Goal: Information Seeking & Learning: Learn about a topic

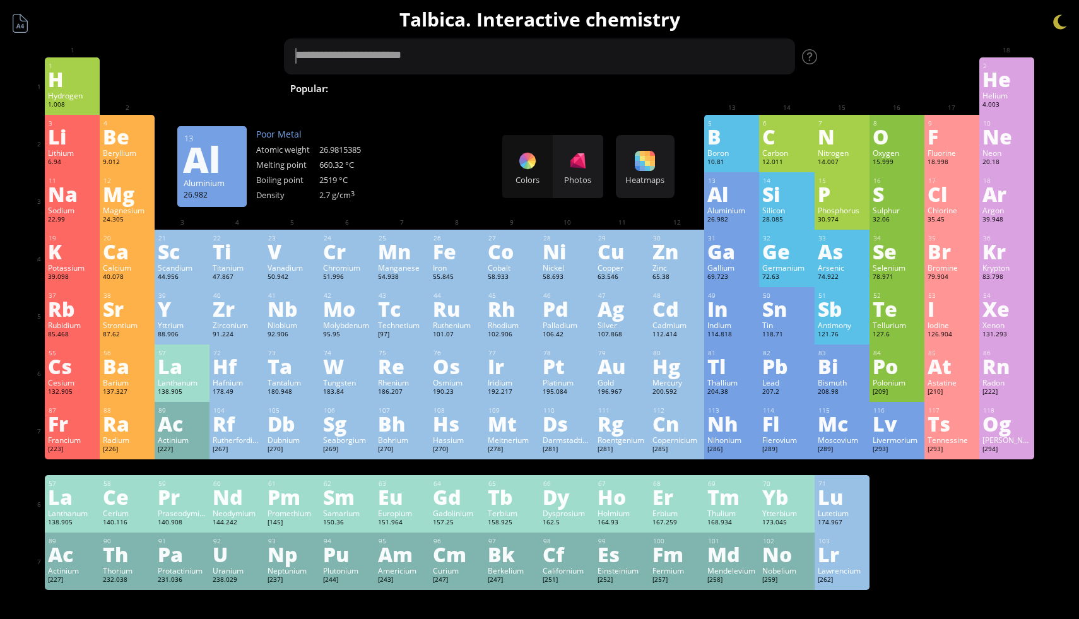
click at [523, 50] on textarea at bounding box center [539, 57] width 511 height 36
click at [222, 307] on div "Zr" at bounding box center [237, 309] width 49 height 20
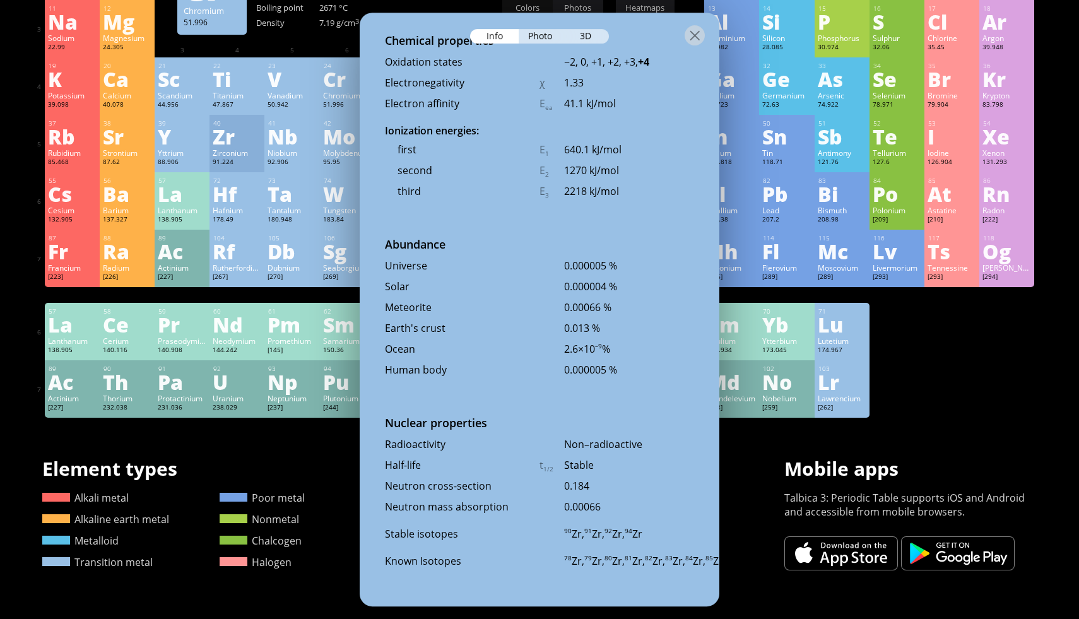
scroll to position [2658, 0]
click at [692, 39] on div at bounding box center [695, 35] width 20 height 20
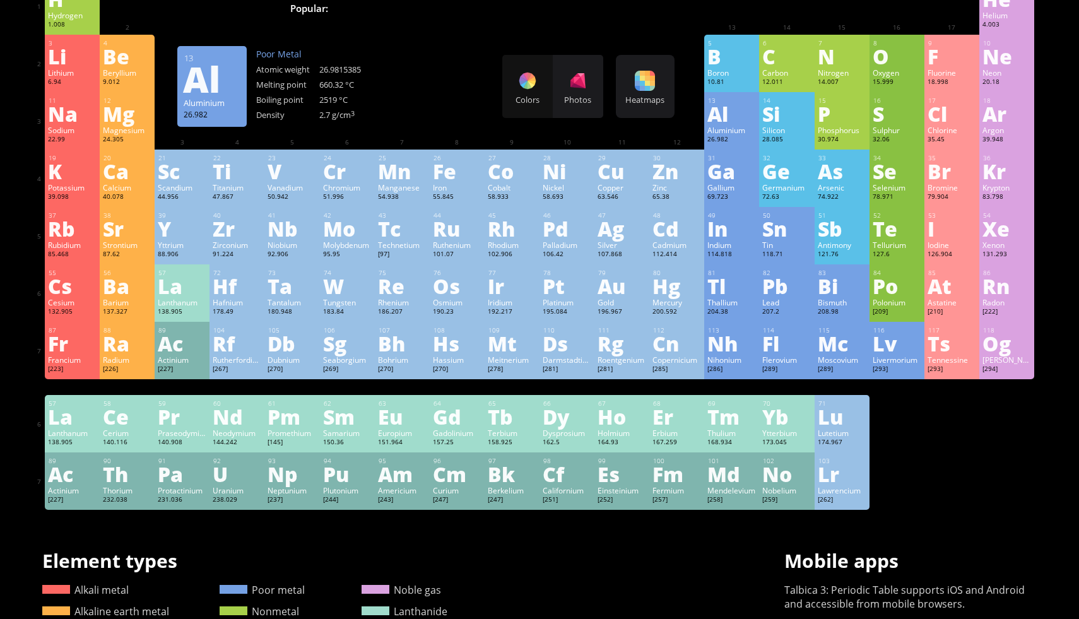
scroll to position [0, 0]
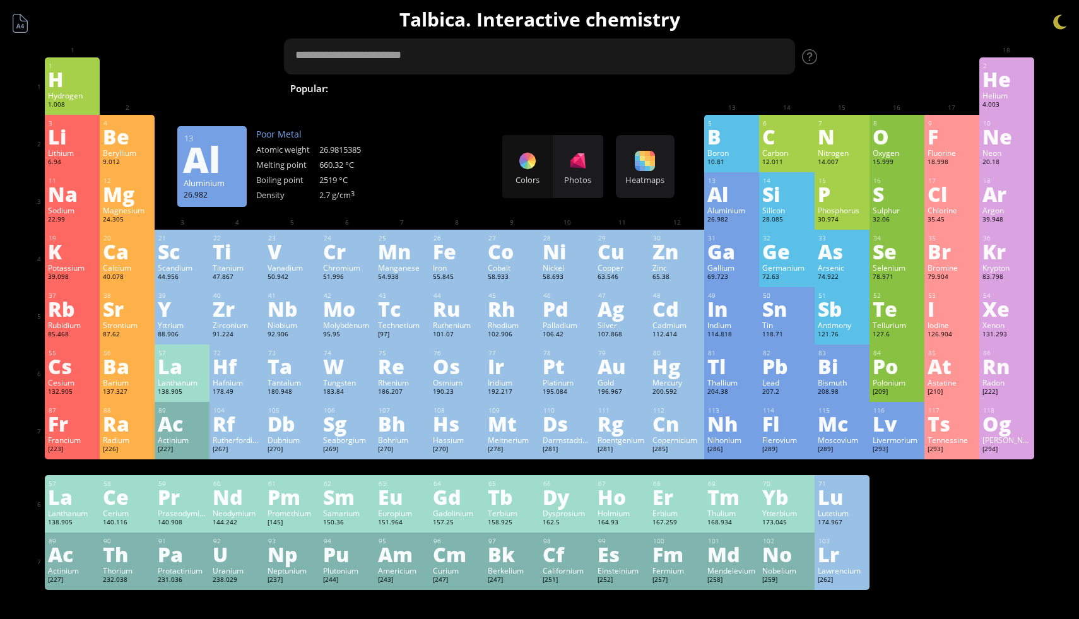
click at [491, 56] on textarea at bounding box center [539, 57] width 511 height 36
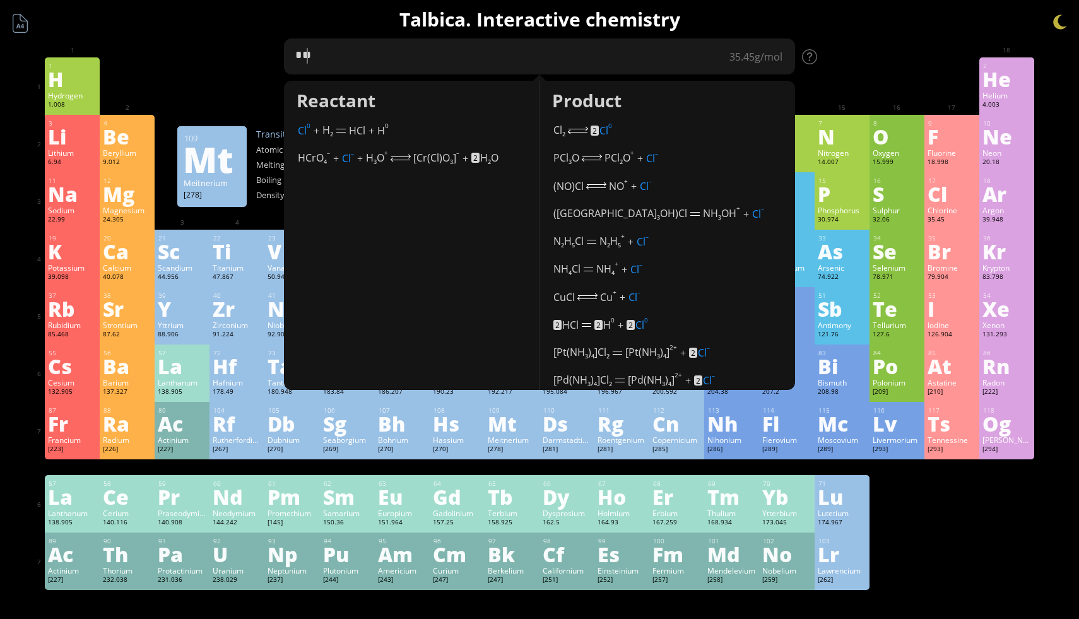
type textarea "*"
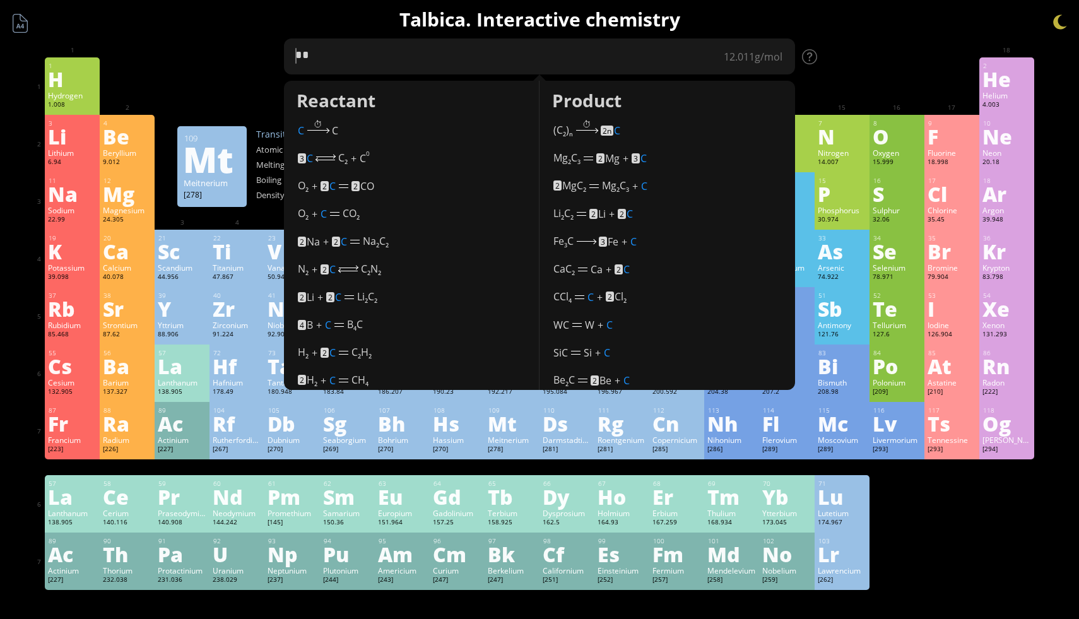
type textarea "**"
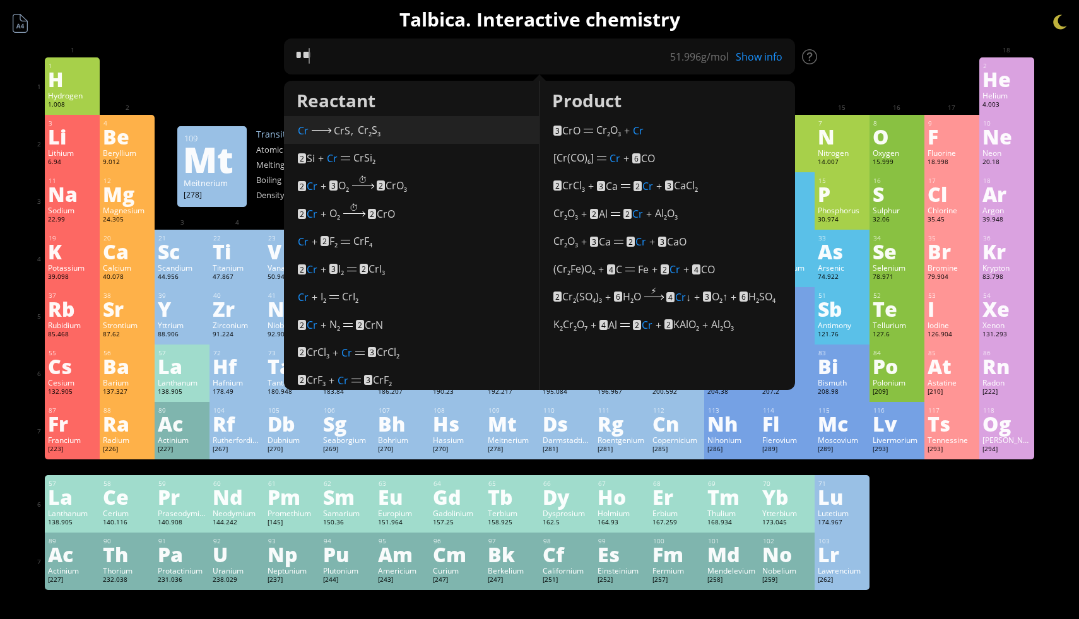
click at [302, 131] on span "Cr" at bounding box center [303, 131] width 11 height 14
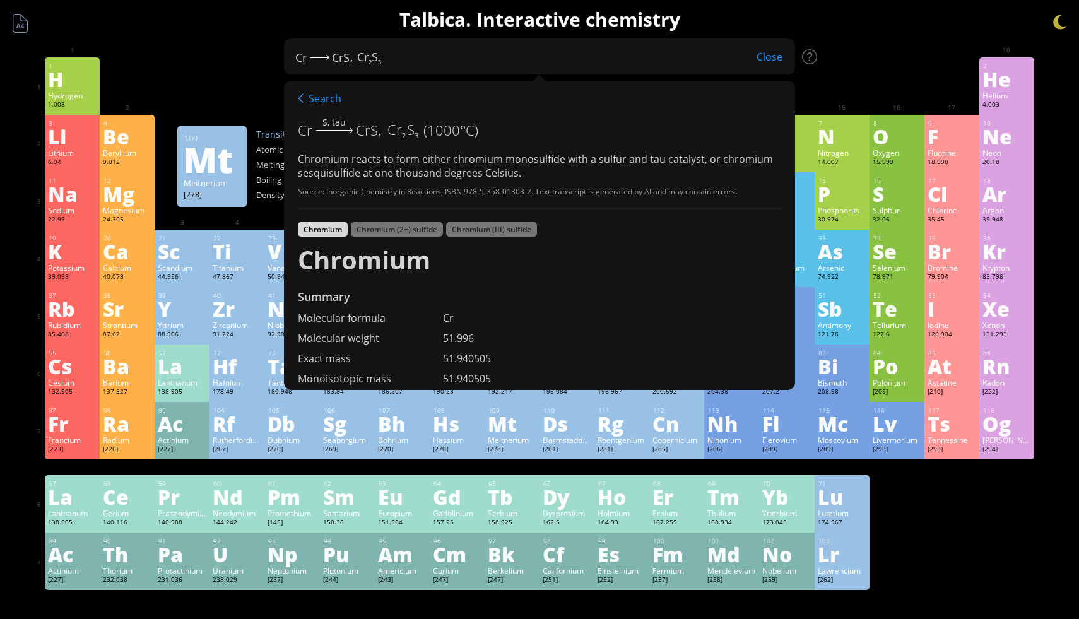
click at [768, 54] on div "Close" at bounding box center [769, 57] width 51 height 16
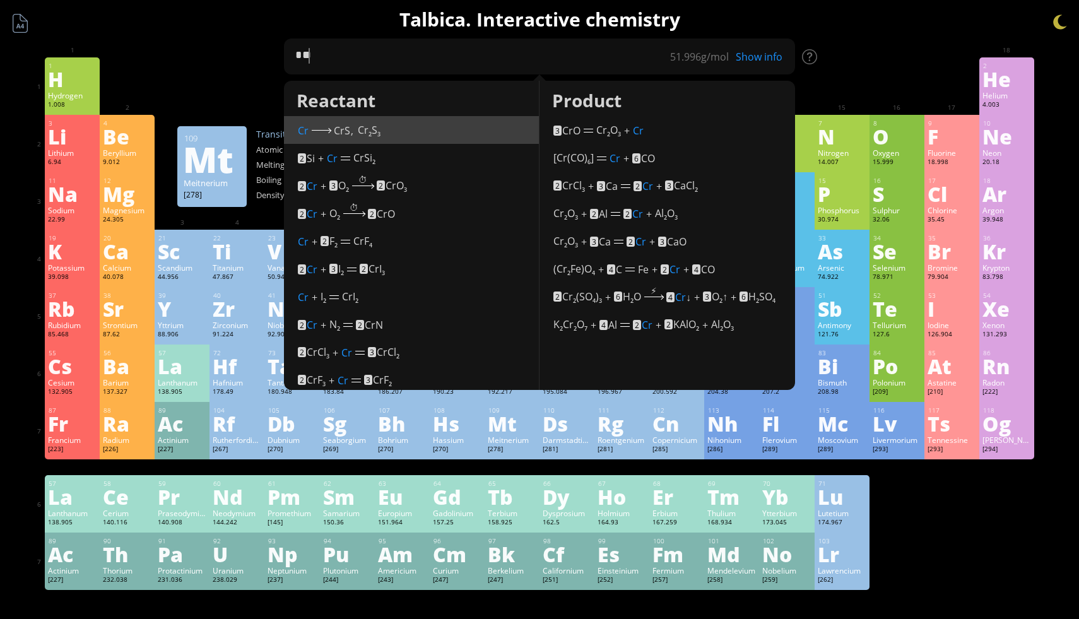
click at [875, 81] on div "1 H Hydrogen 1.008 −1, +1 −1, +1 -259.14 °C -252.87 °C 0.0899 g/l 1s 1 2 He Hel…" at bounding box center [540, 85] width 990 height 57
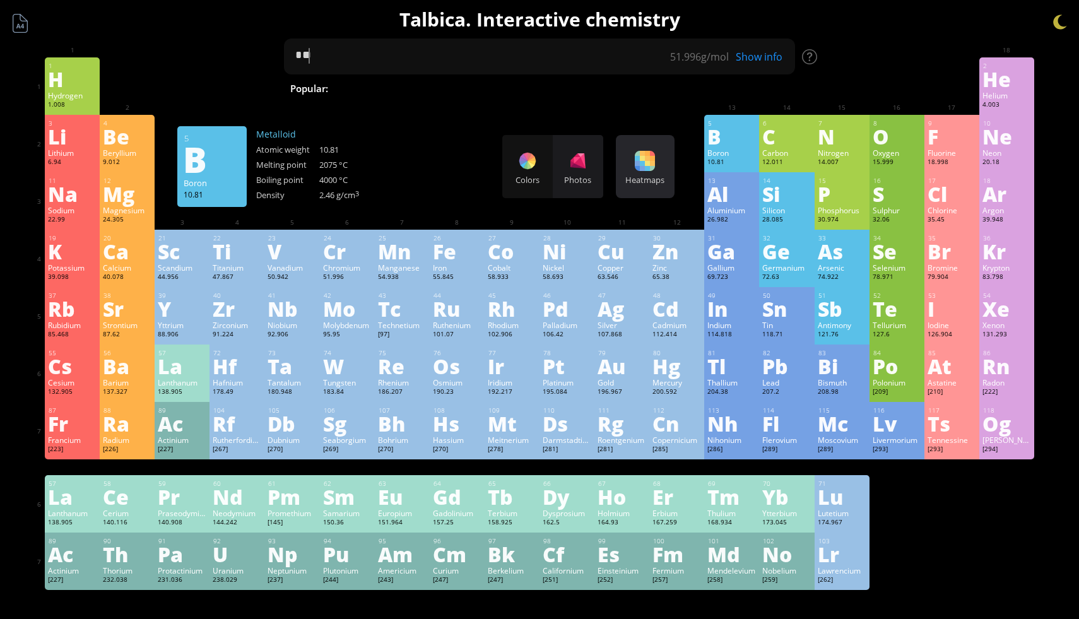
click at [634, 170] on div "Heatmaps Heatmaps Normal mode Melting point Boiling point Density Atomic weight…" at bounding box center [645, 166] width 59 height 63
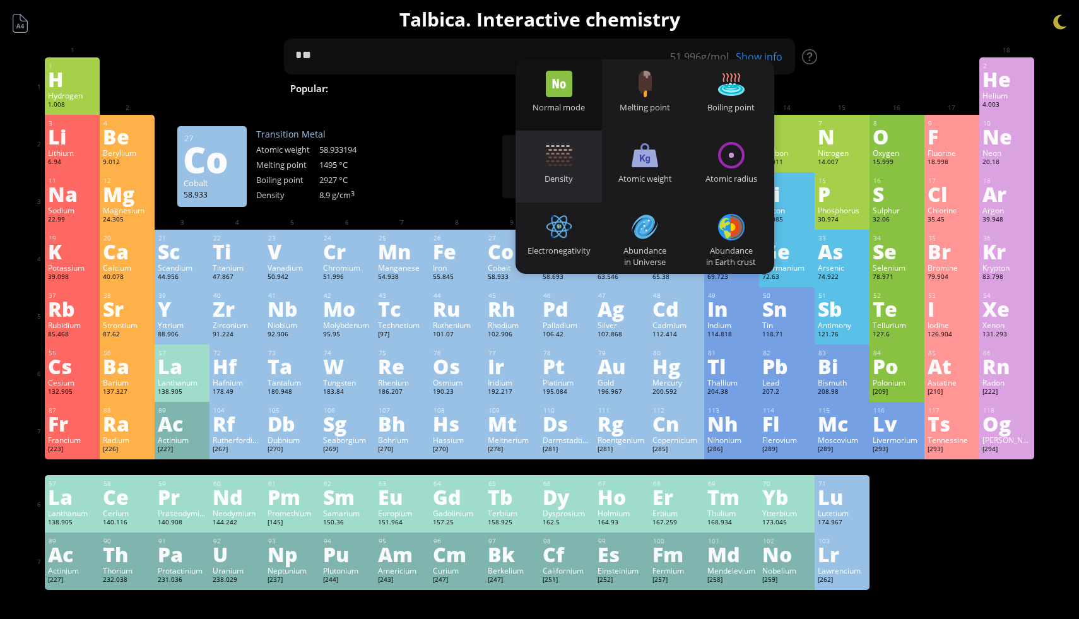
click at [566, 169] on div "Density" at bounding box center [559, 166] width 86 height 71
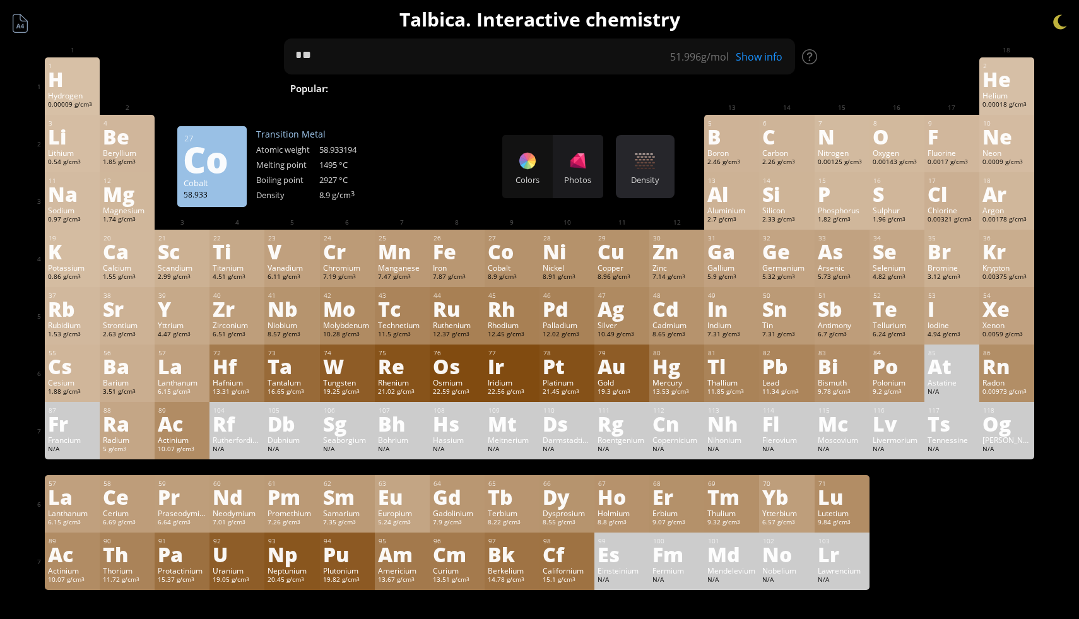
click at [637, 181] on div "Density" at bounding box center [645, 179] width 52 height 11
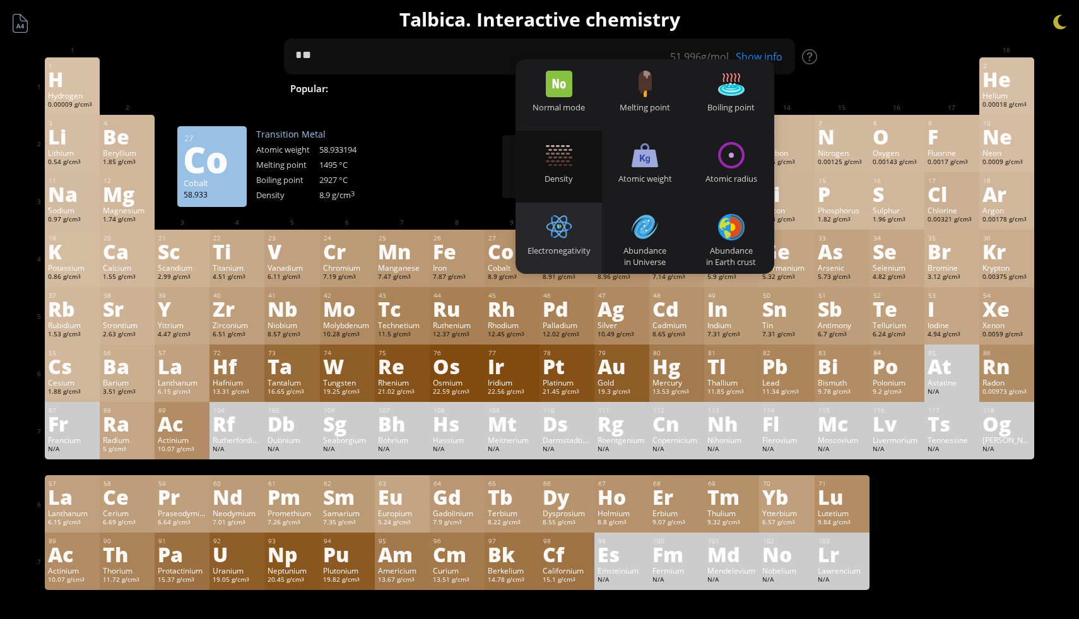
click at [570, 244] on div "Electronegativity" at bounding box center [559, 238] width 86 height 71
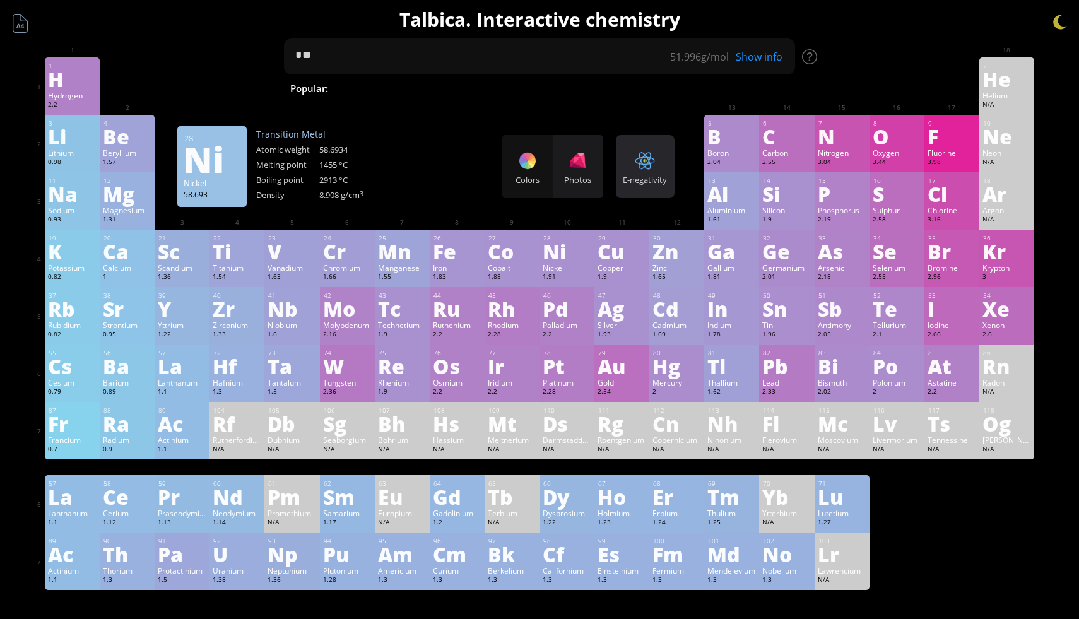
click at [643, 186] on div "E-negativity Heatmaps Normal mode Melting point Boiling point Density Atomic we…" at bounding box center [645, 166] width 59 height 63
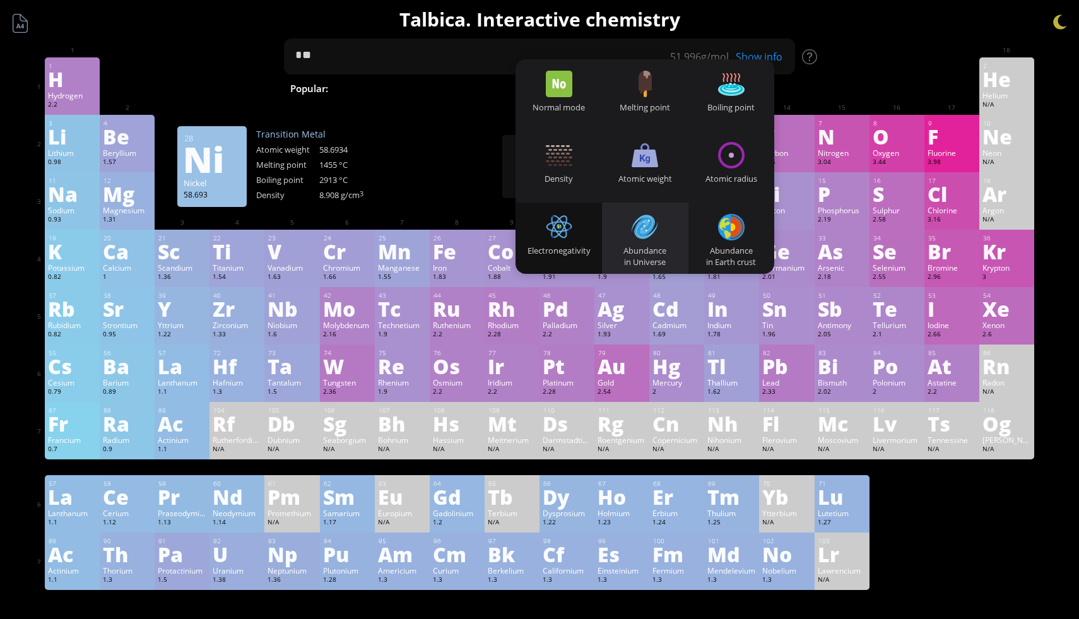
click at [654, 219] on div at bounding box center [645, 227] width 27 height 27
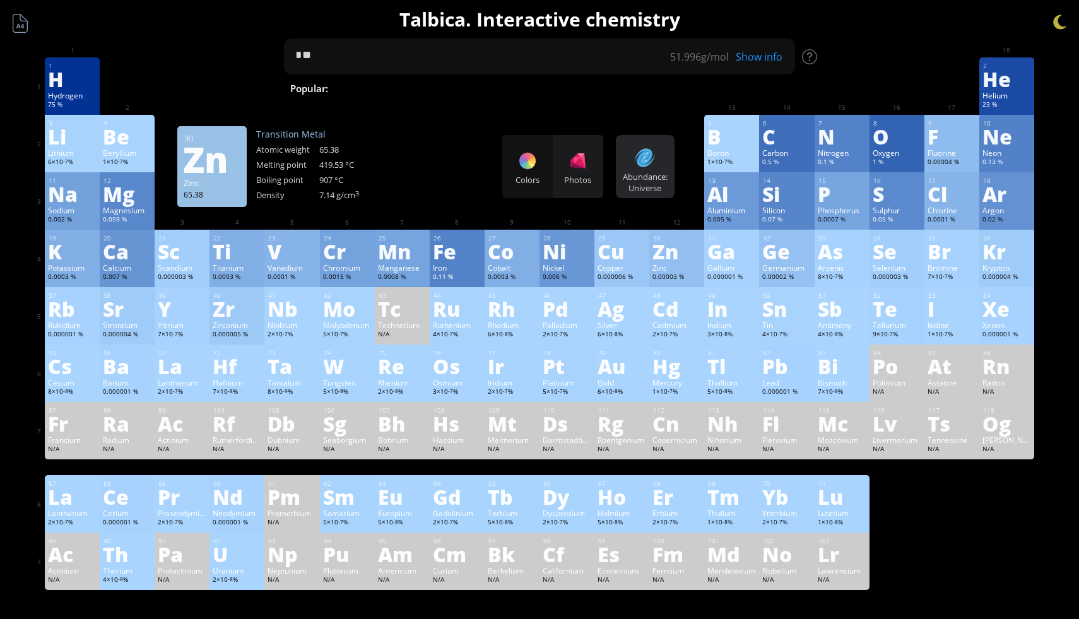
click at [660, 167] on div "Abundance: Universe Heatmaps Normal mode Melting point Boiling point Density At…" at bounding box center [645, 166] width 59 height 63
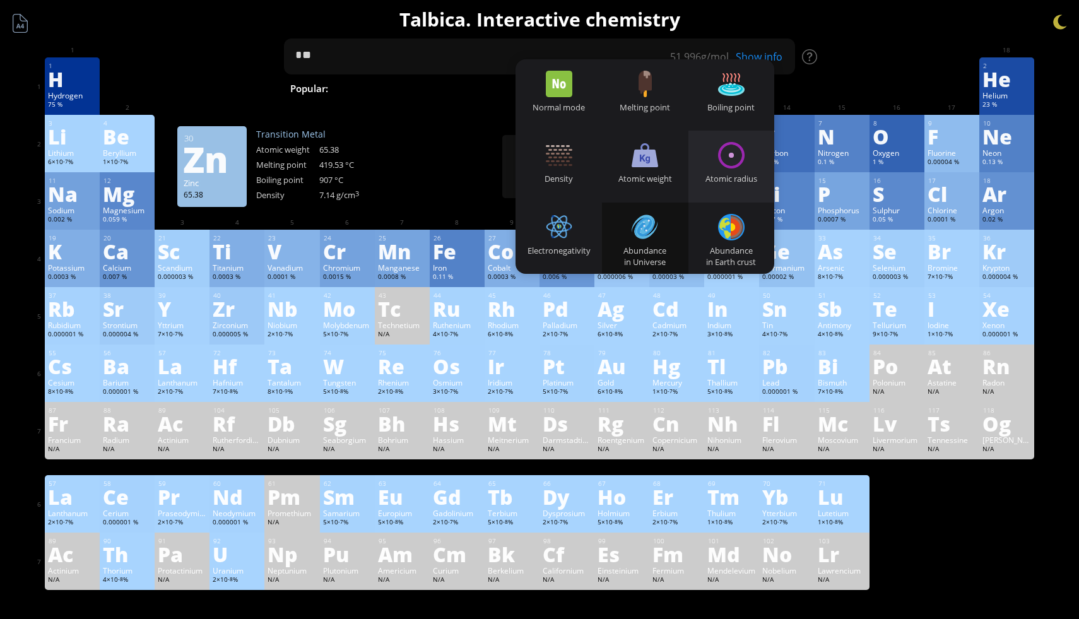
click at [736, 183] on div "Atomic radius" at bounding box center [732, 178] width 86 height 11
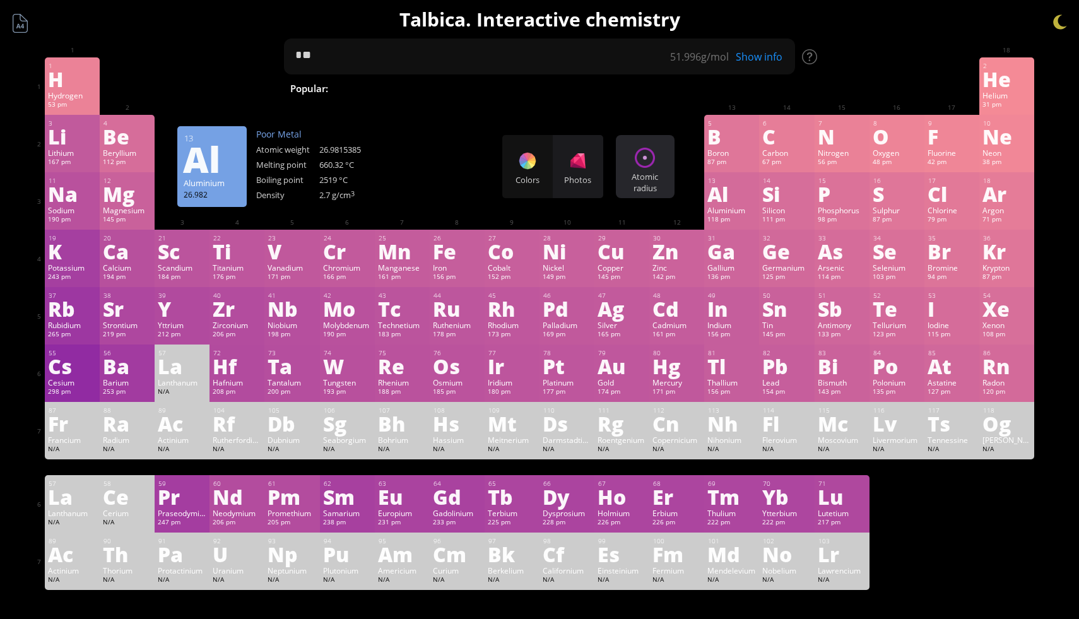
click at [651, 181] on div "Atomic radius" at bounding box center [645, 182] width 52 height 23
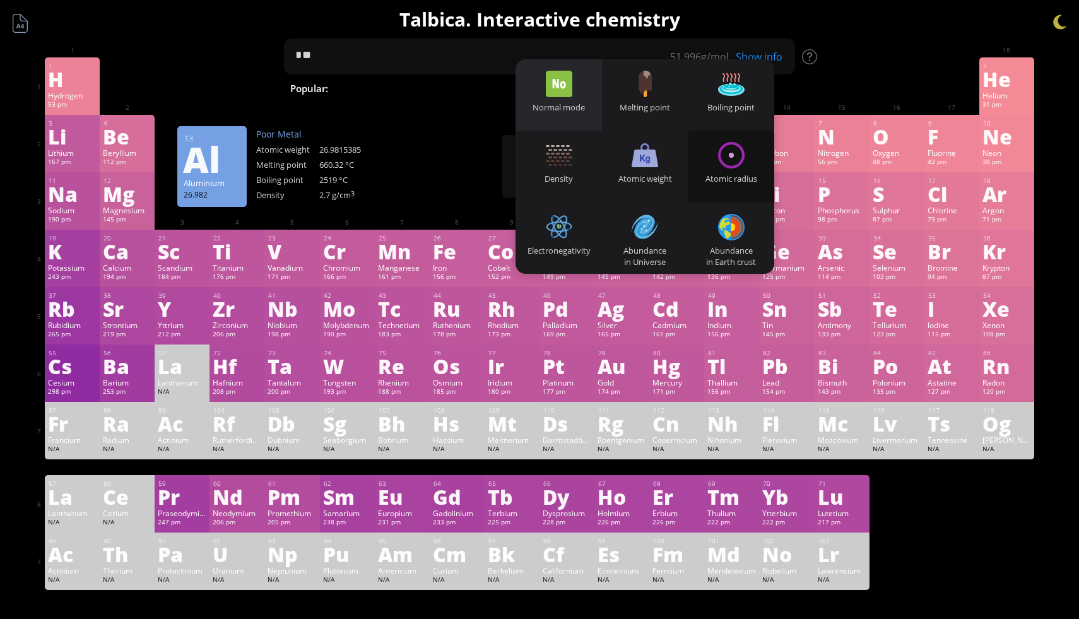
click at [566, 120] on div "Normal mode" at bounding box center [559, 94] width 86 height 71
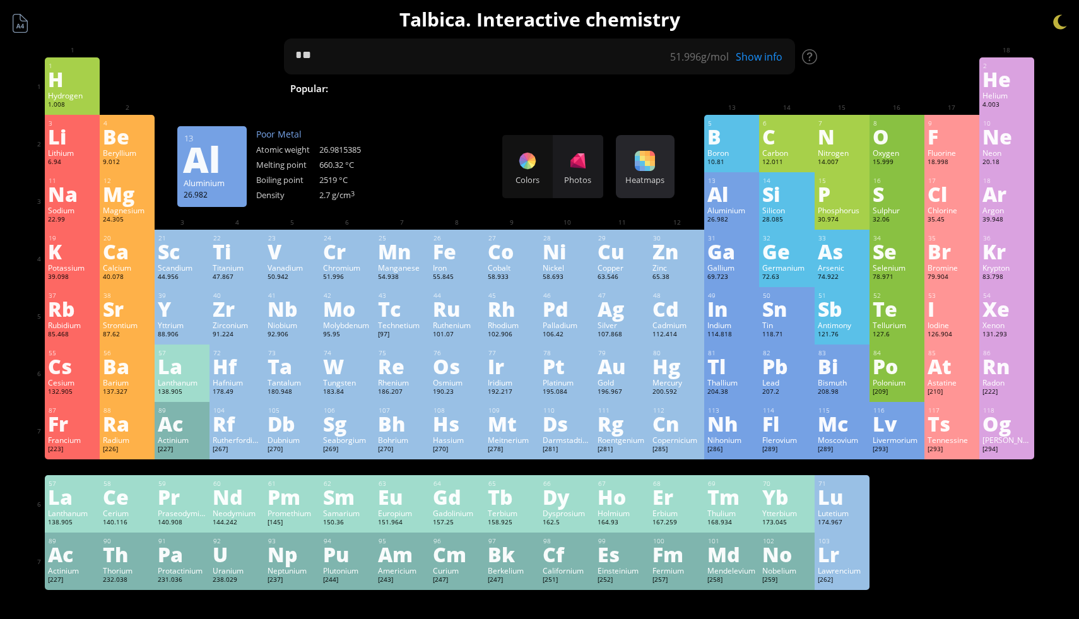
click at [634, 177] on div "Heatmaps" at bounding box center [645, 179] width 52 height 11
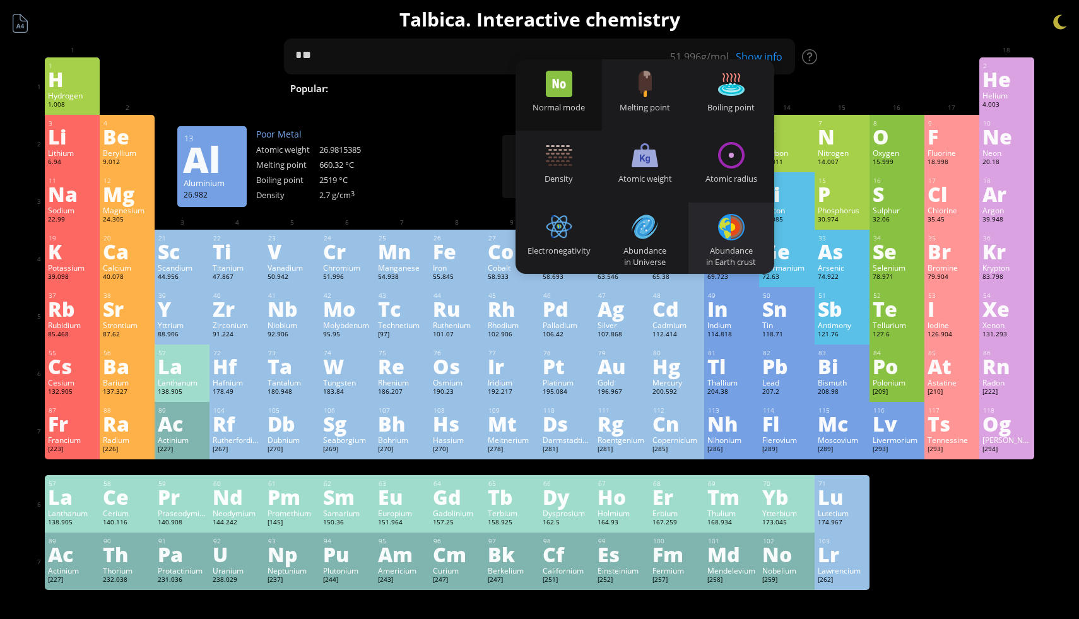
click at [730, 249] on div "Abundance in Earth crust" at bounding box center [732, 256] width 86 height 23
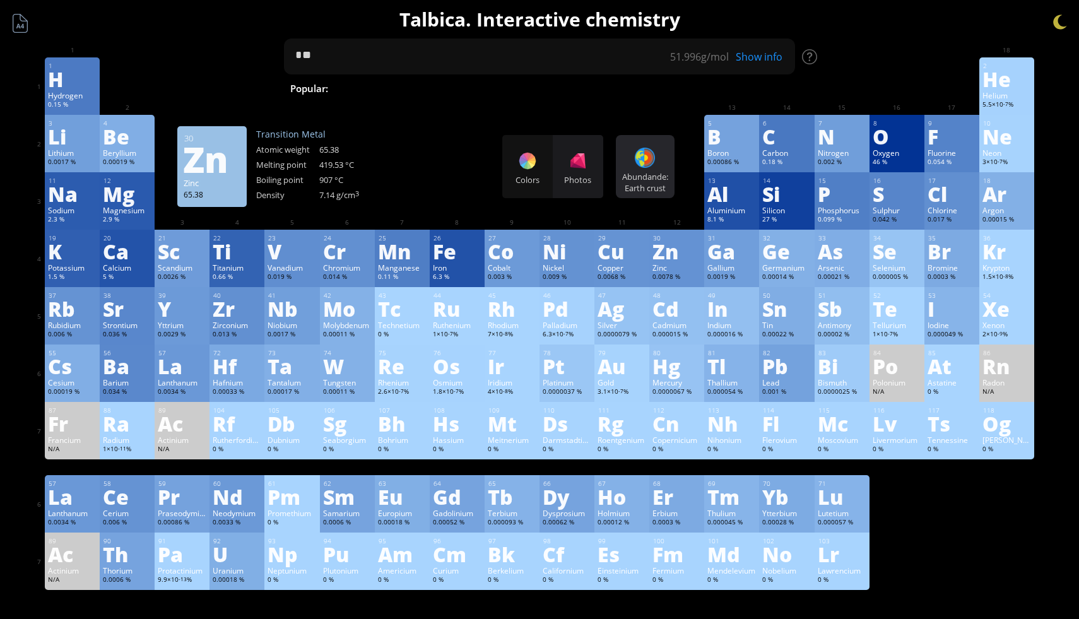
click at [649, 179] on div "Abundande: Earth crust" at bounding box center [645, 182] width 52 height 23
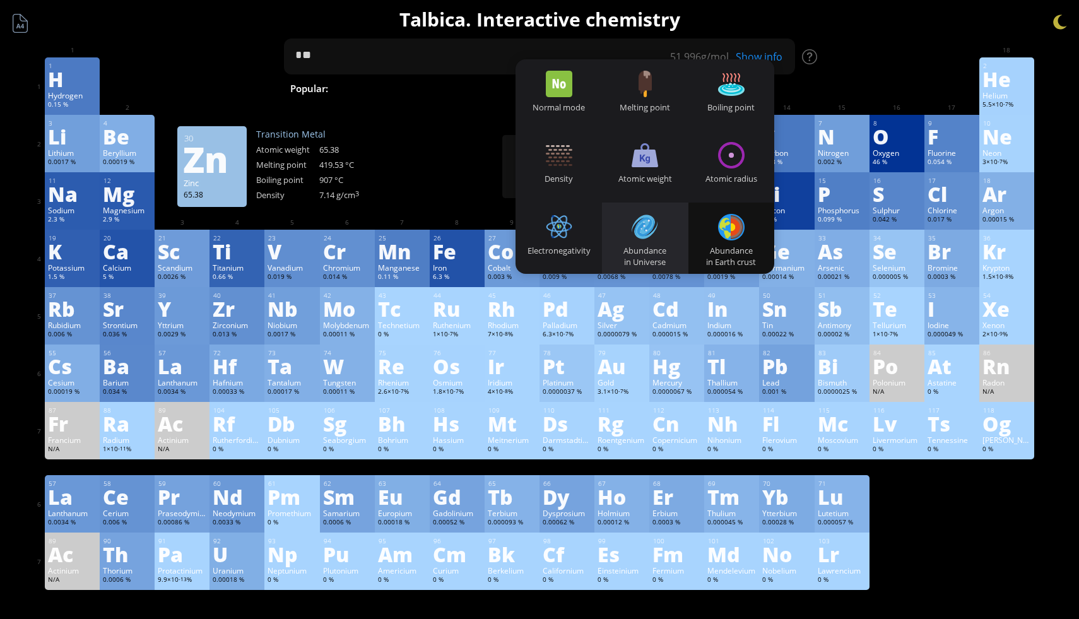
click at [657, 231] on div at bounding box center [645, 227] width 27 height 27
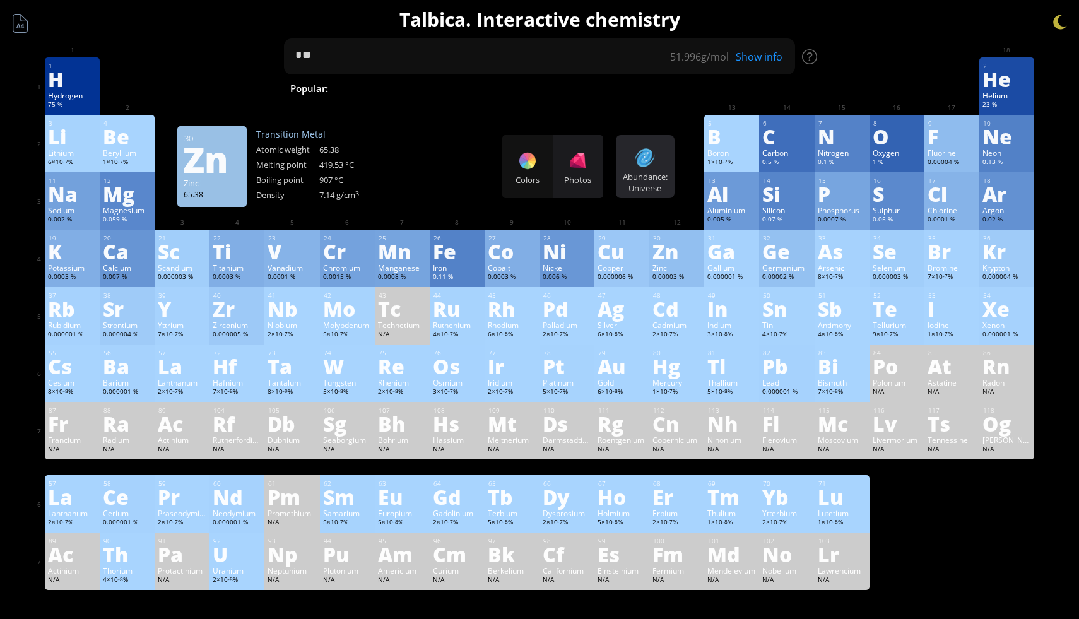
click at [650, 160] on div at bounding box center [645, 158] width 20 height 20
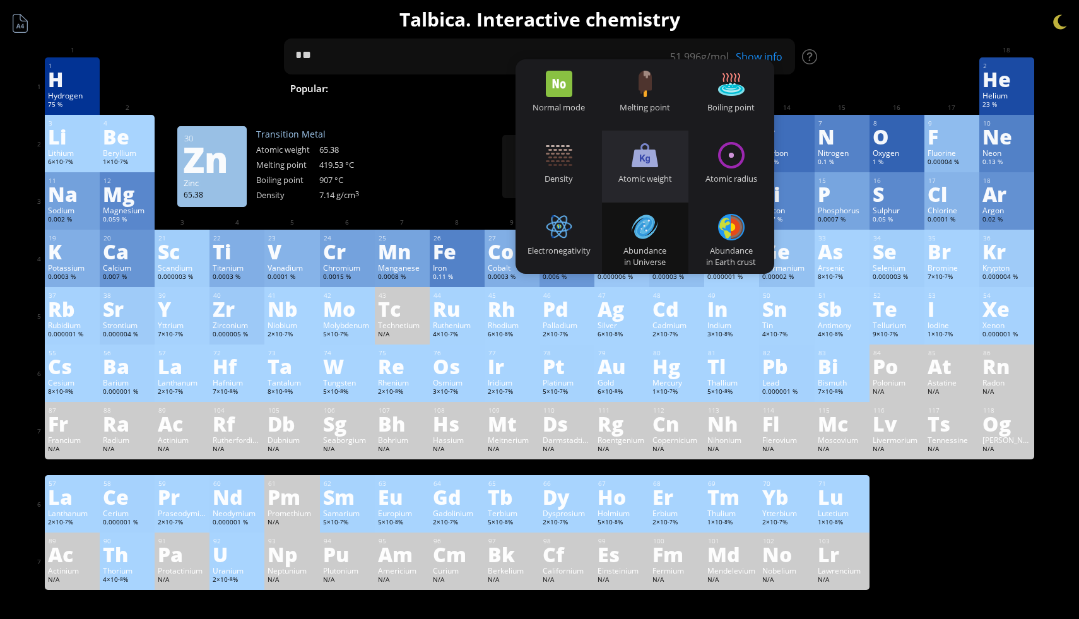
click at [649, 186] on div "Atomic weight" at bounding box center [645, 166] width 86 height 71
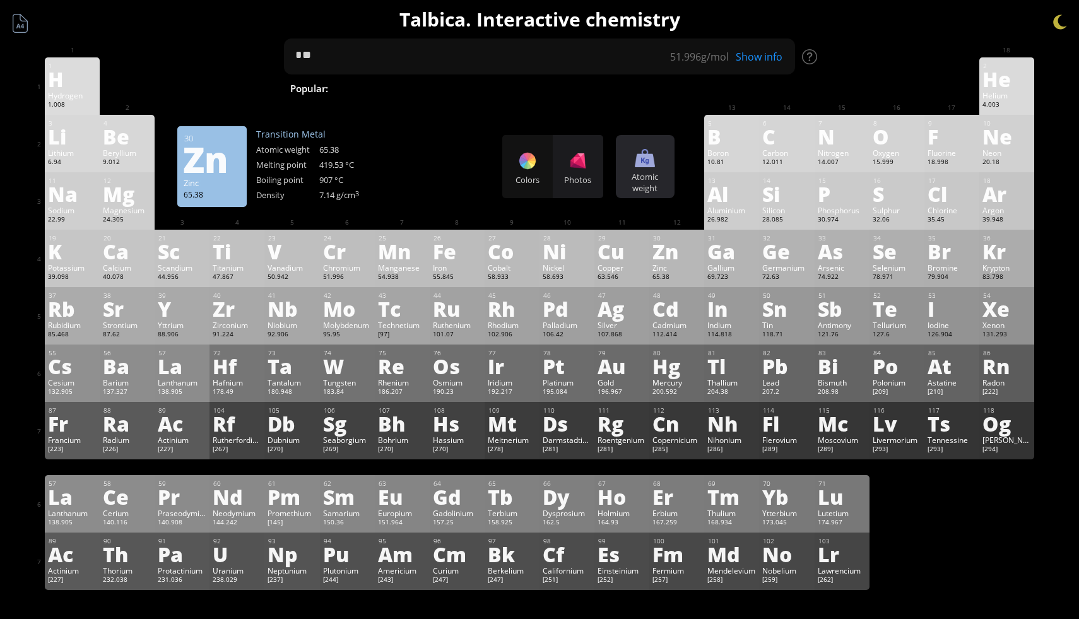
click at [642, 175] on div "Atomic weight" at bounding box center [645, 182] width 52 height 23
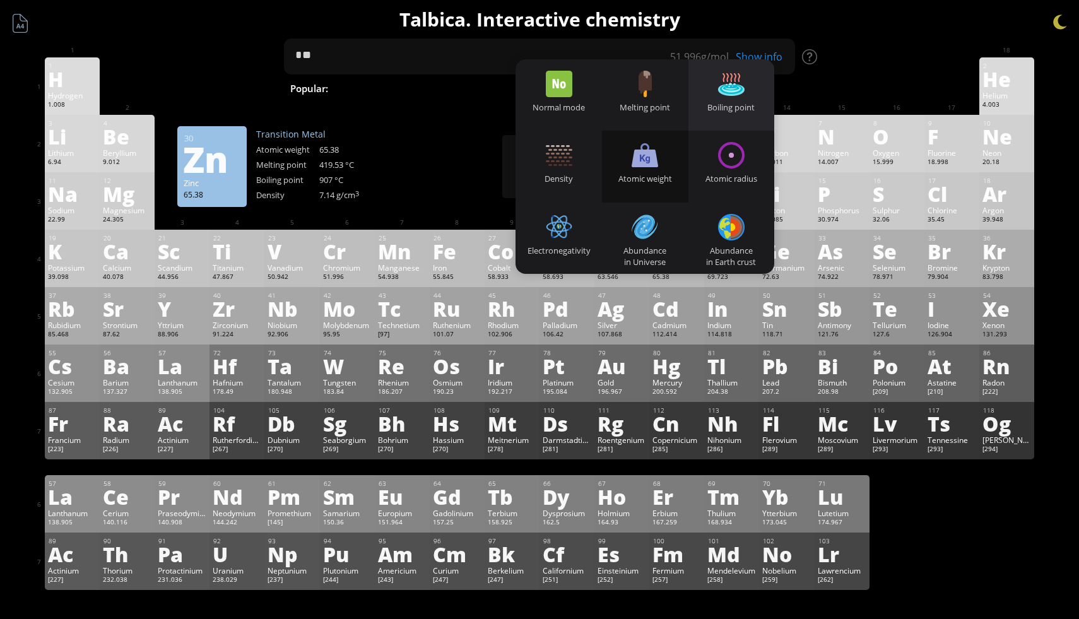
click at [717, 95] on div "Boiling point" at bounding box center [732, 94] width 86 height 71
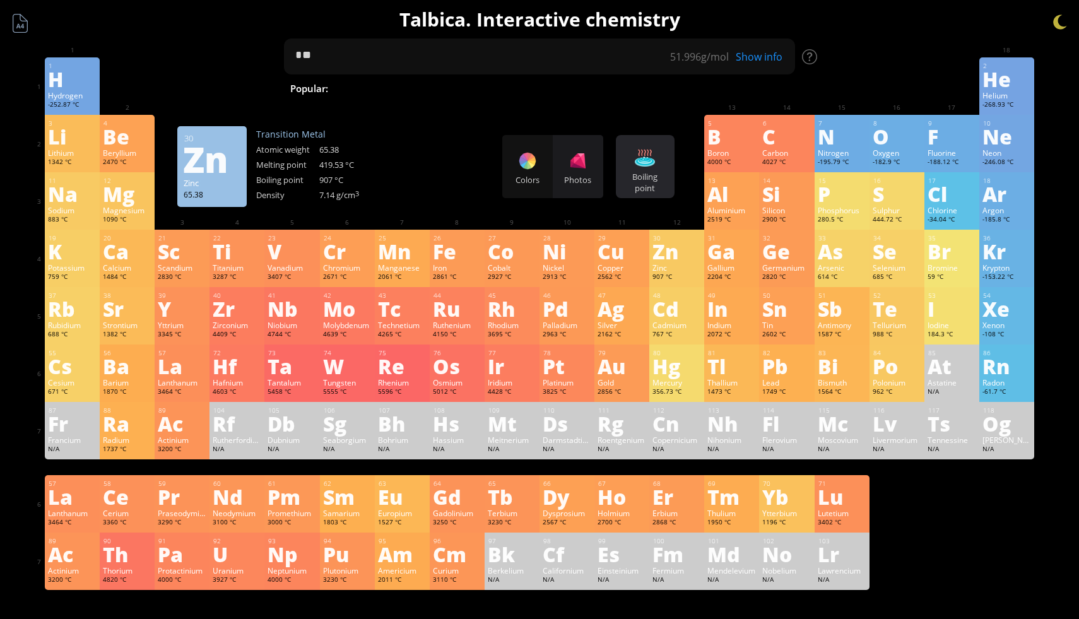
click at [647, 173] on div "Boiling point" at bounding box center [645, 182] width 52 height 23
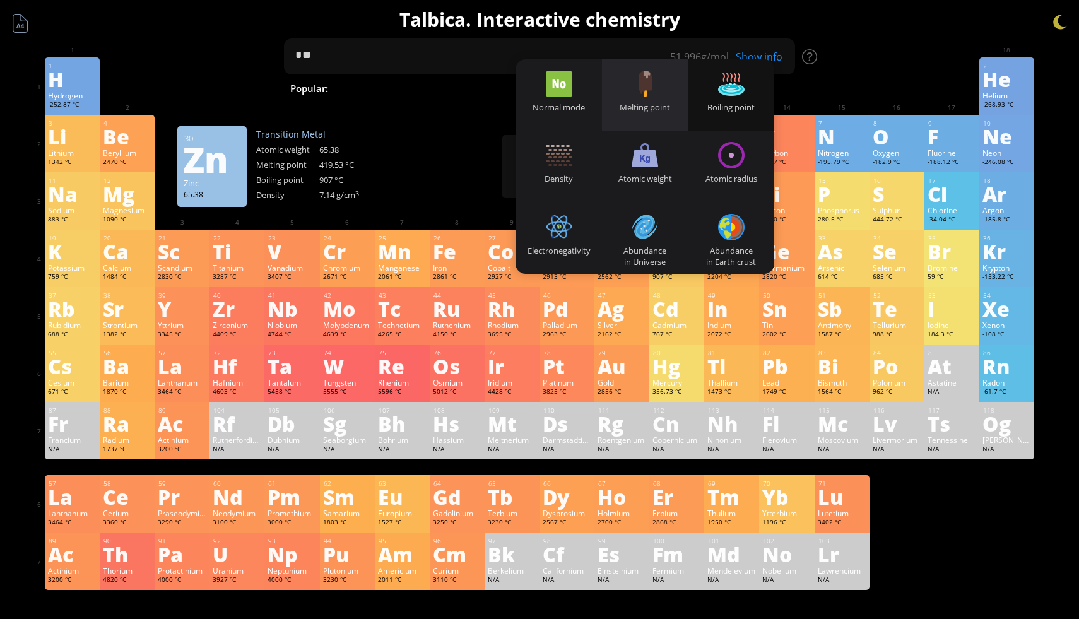
click at [657, 90] on div at bounding box center [645, 84] width 27 height 27
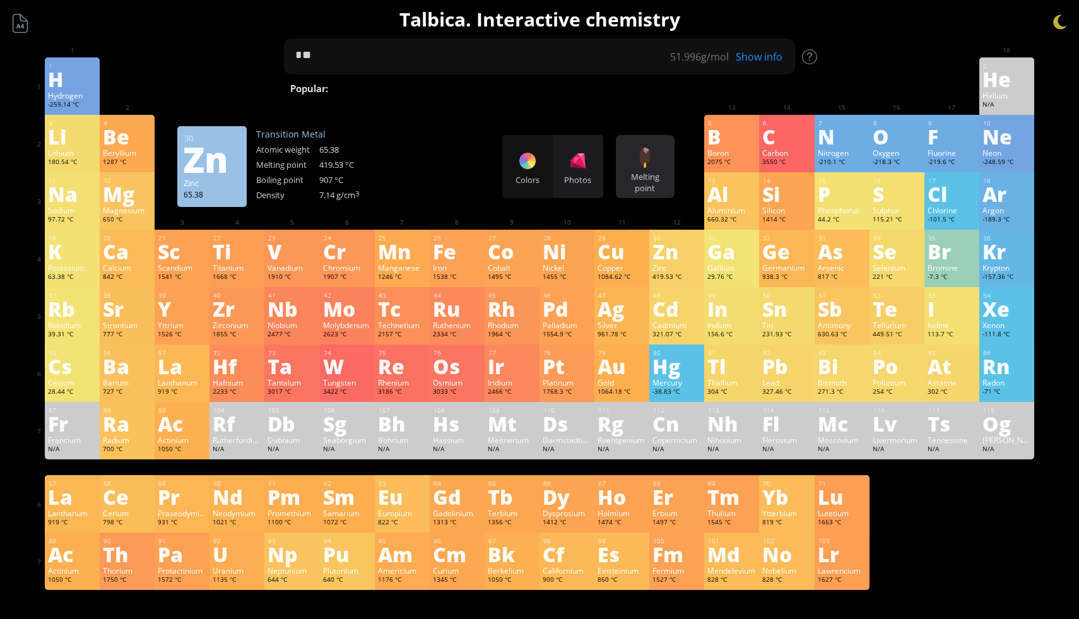
click at [648, 146] on div "Melting point Heatmaps Normal mode Melting point Boiling point Density Atomic w…" at bounding box center [645, 166] width 59 height 63
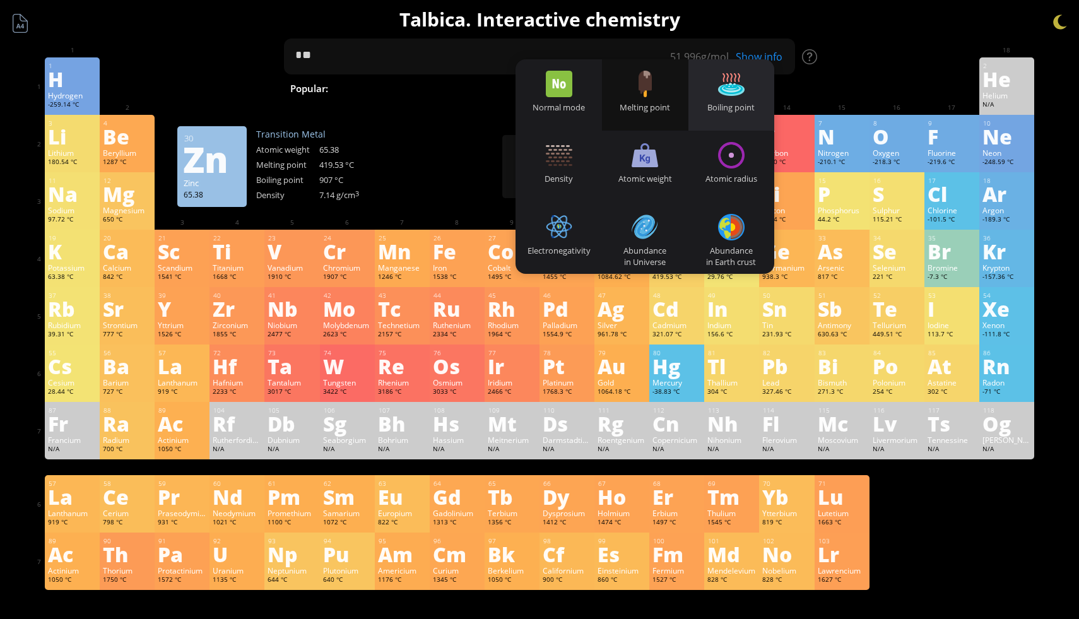
click at [752, 90] on div "Boiling point" at bounding box center [732, 94] width 86 height 71
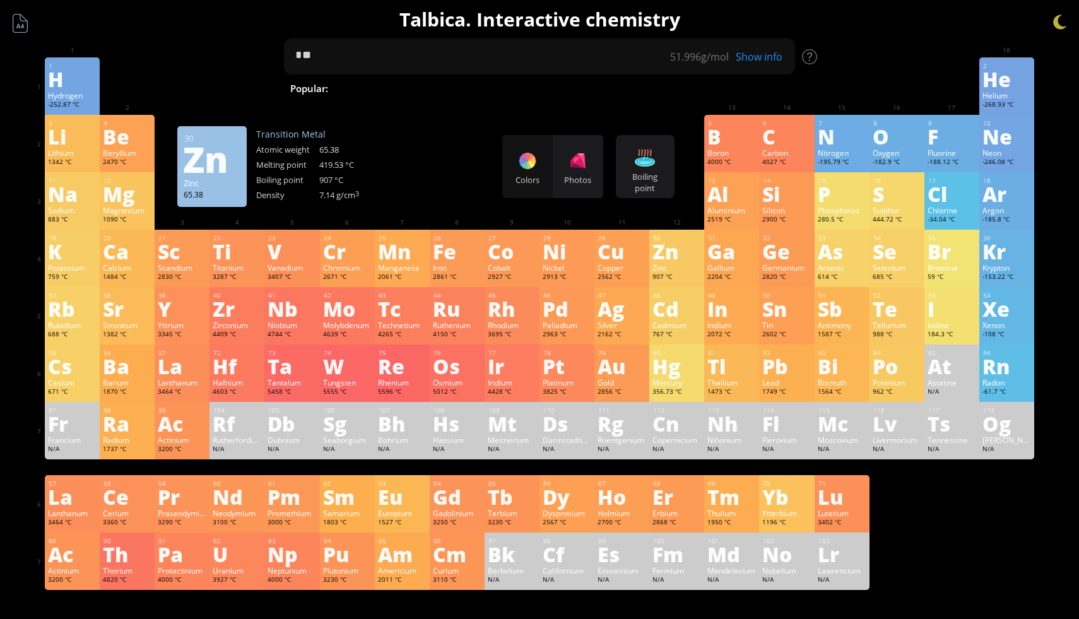
click at [605, 163] on div "Colors Photos Boiling point Heatmaps Normal mode Melting point Boiling point De…" at bounding box center [588, 166] width 172 height 63
click at [633, 165] on div "Boiling point Heatmaps Normal mode Melting point Boiling point Density Atomic w…" at bounding box center [645, 166] width 59 height 63
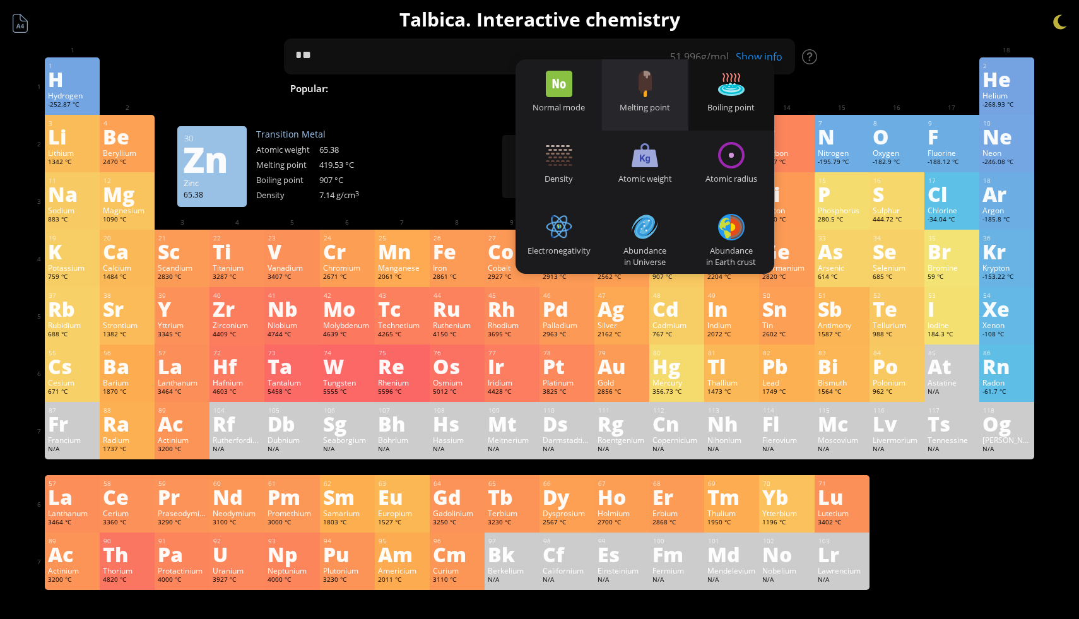
click at [660, 106] on div "Melting point" at bounding box center [645, 107] width 86 height 11
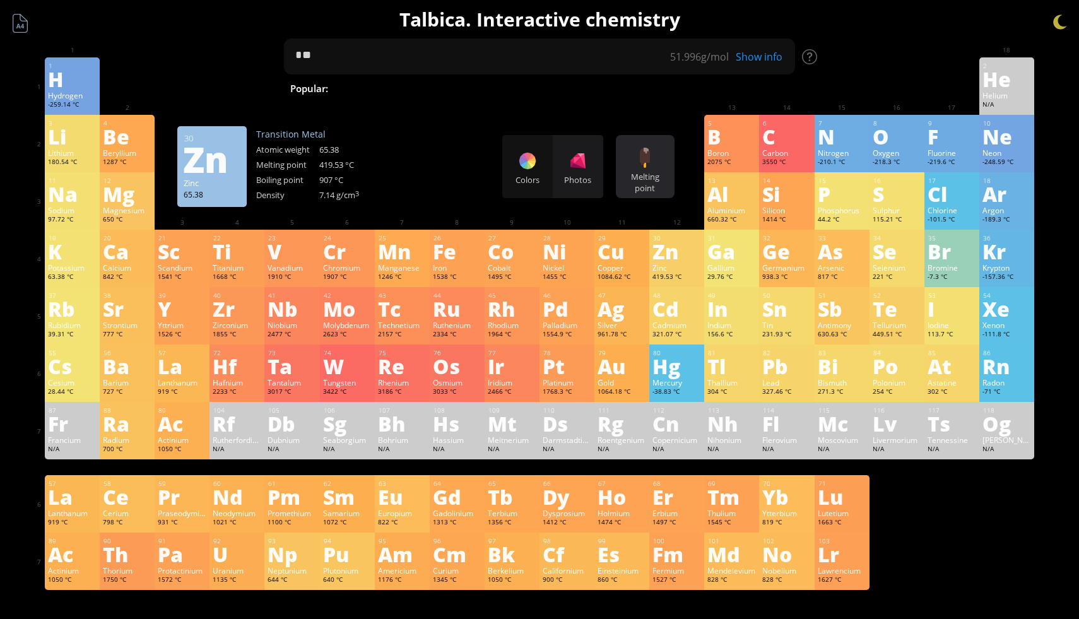
click at [651, 191] on div "Melting point" at bounding box center [645, 182] width 52 height 23
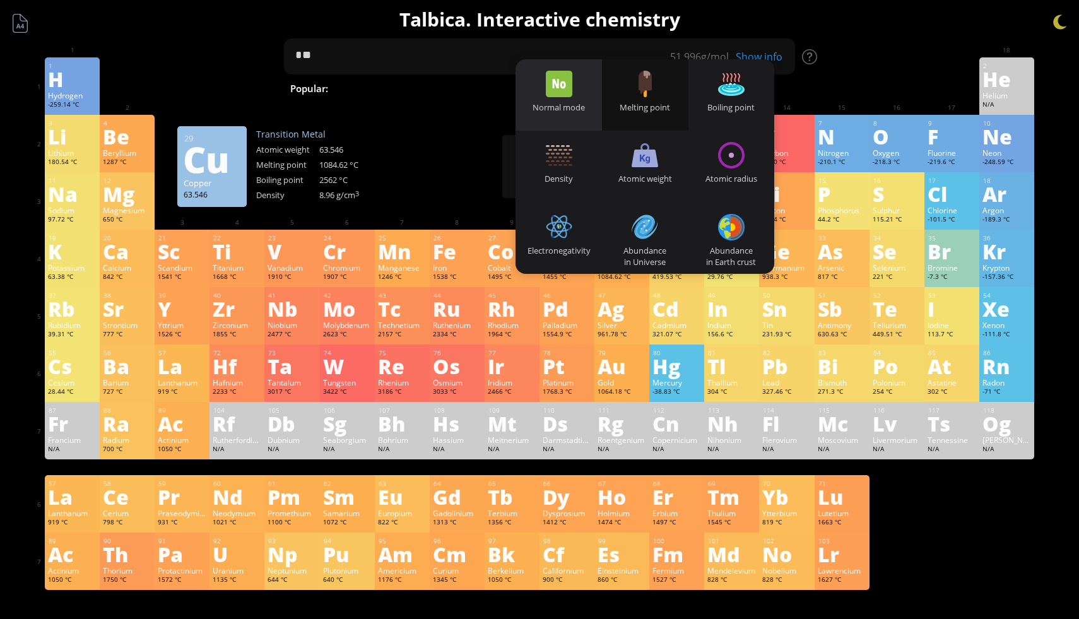
click at [554, 96] on div at bounding box center [559, 84] width 27 height 27
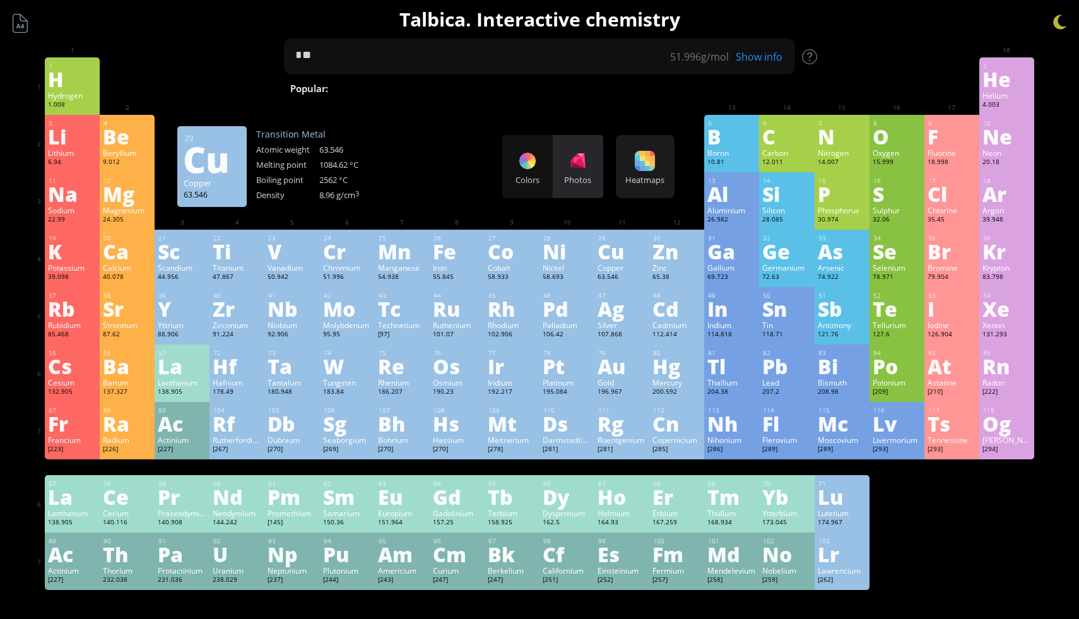
click at [577, 184] on div "Photos" at bounding box center [578, 179] width 50 height 11
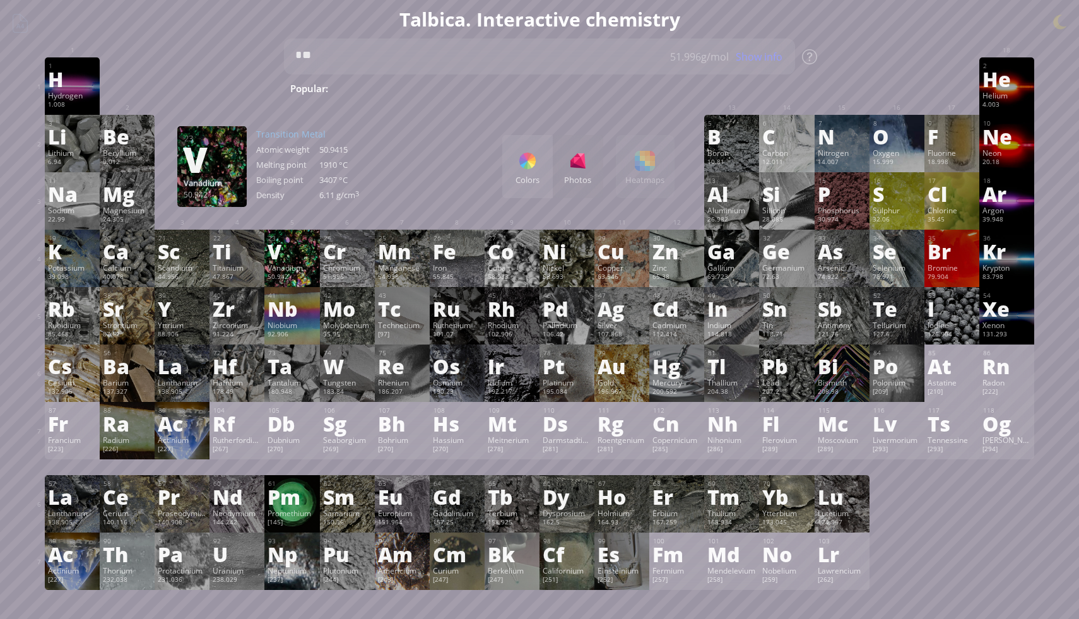
click at [293, 256] on div "V" at bounding box center [292, 251] width 49 height 20
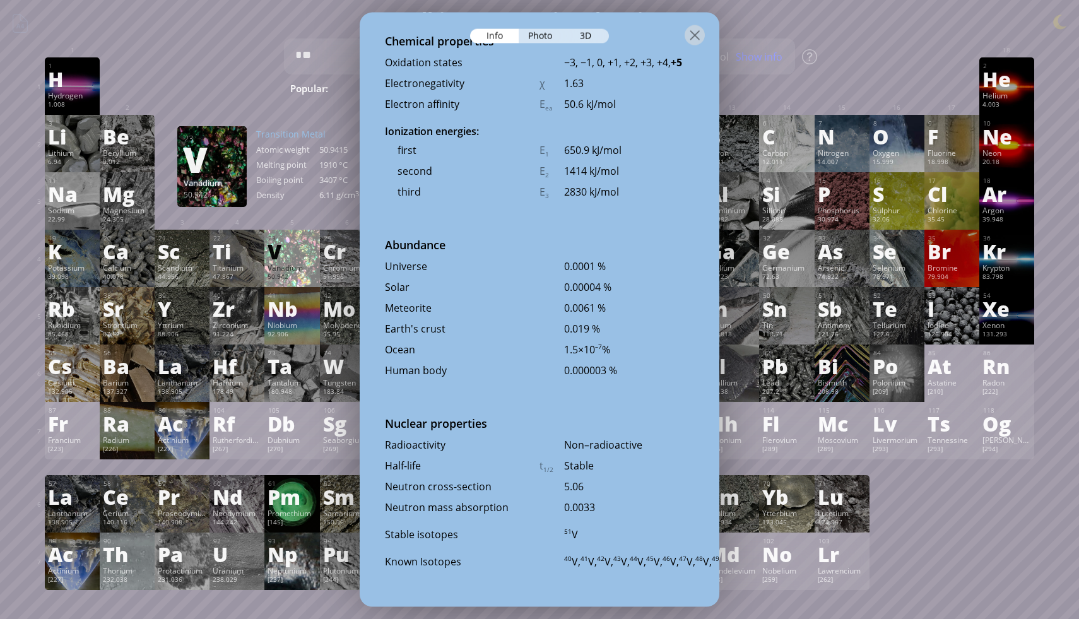
scroll to position [2460, 0]
click at [540, 33] on div "Photo" at bounding box center [541, 36] width 45 height 15
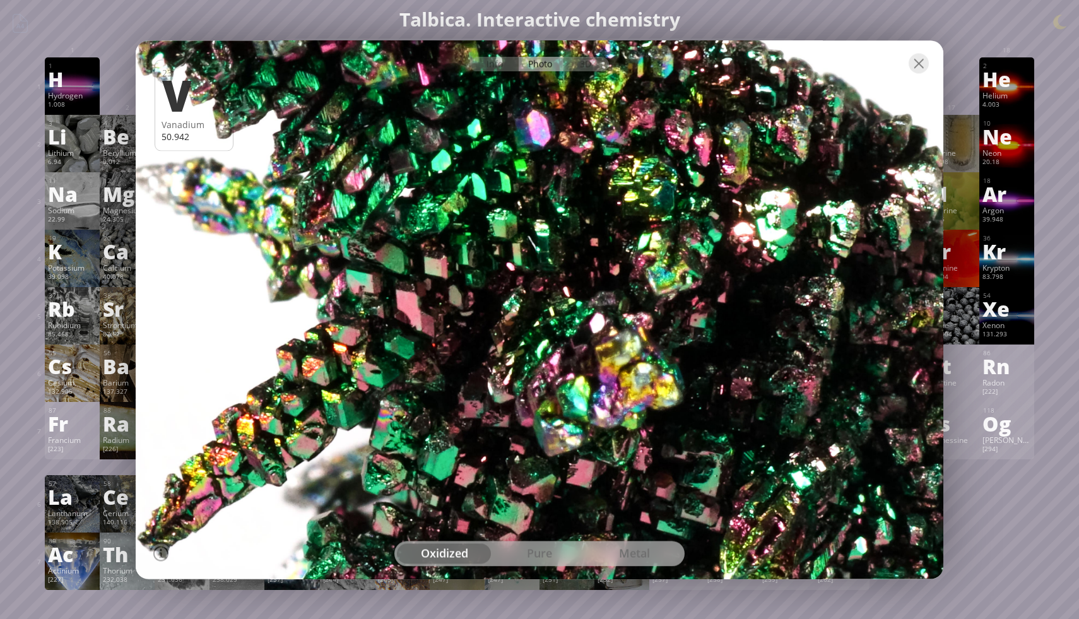
click at [514, 557] on div "pure" at bounding box center [539, 553] width 95 height 20
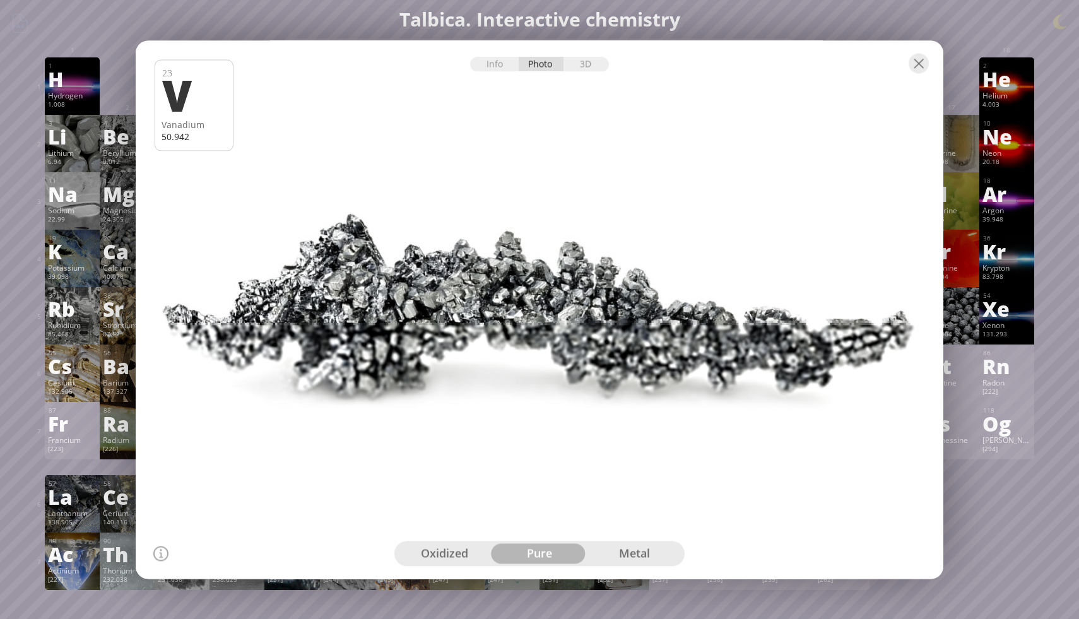
click at [617, 552] on div "metal" at bounding box center [634, 553] width 95 height 20
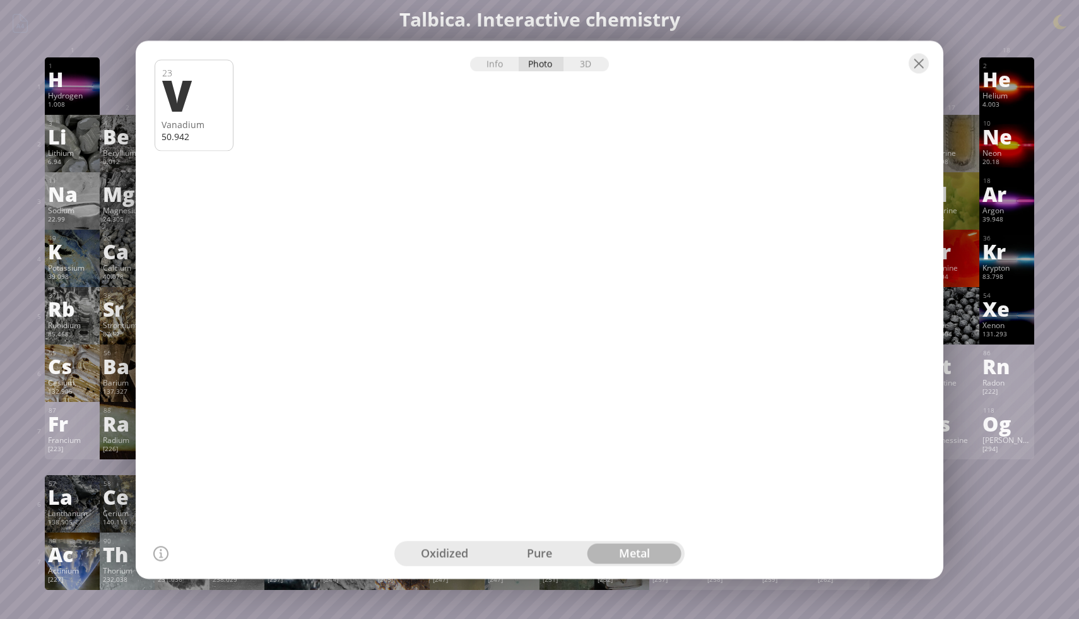
click at [476, 551] on div "oxidized" at bounding box center [444, 553] width 95 height 20
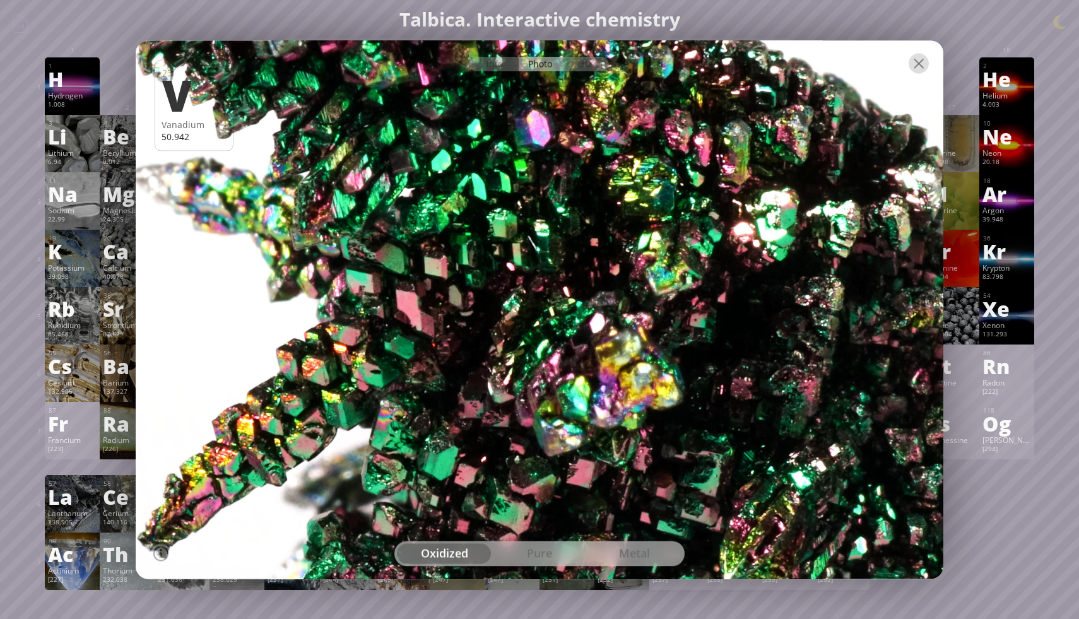
click at [918, 67] on div at bounding box center [919, 63] width 20 height 20
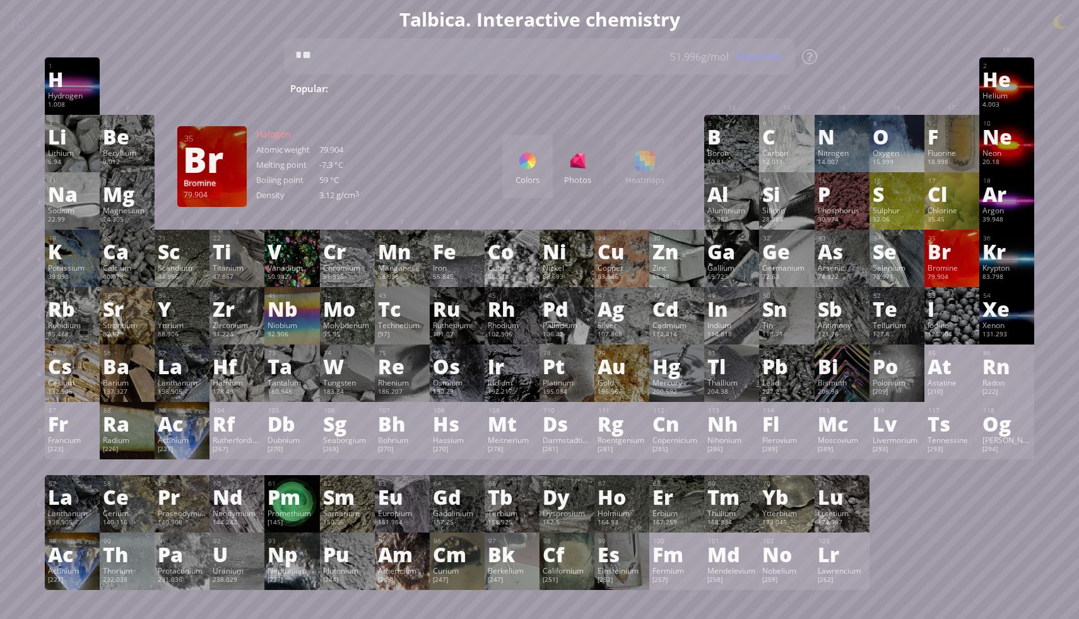
click at [946, 254] on div "Br" at bounding box center [952, 251] width 49 height 20
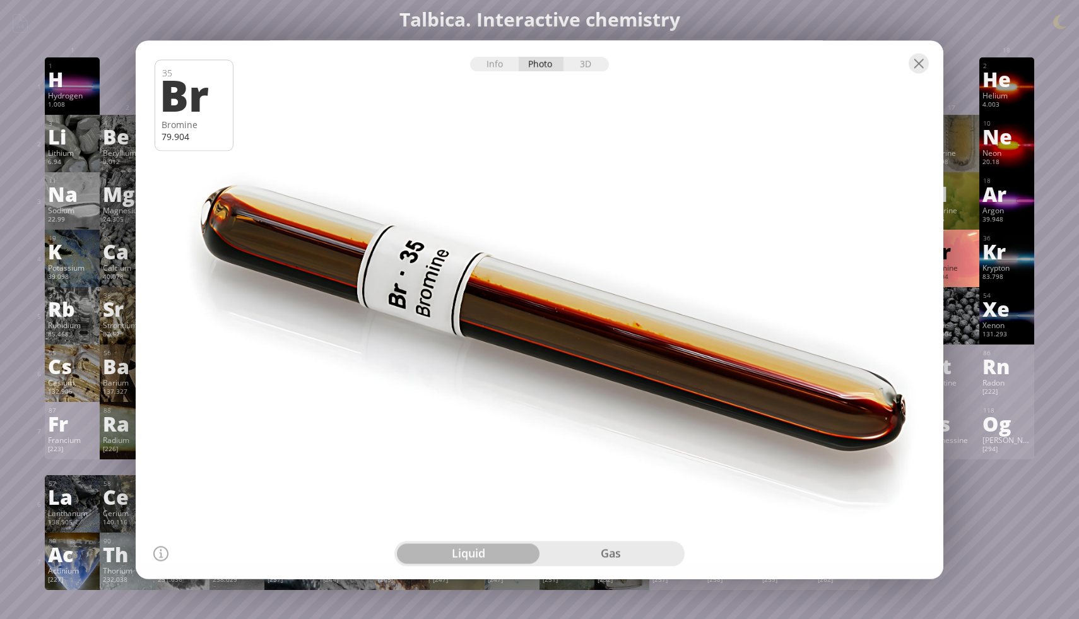
click at [581, 545] on div "gas" at bounding box center [611, 553] width 143 height 20
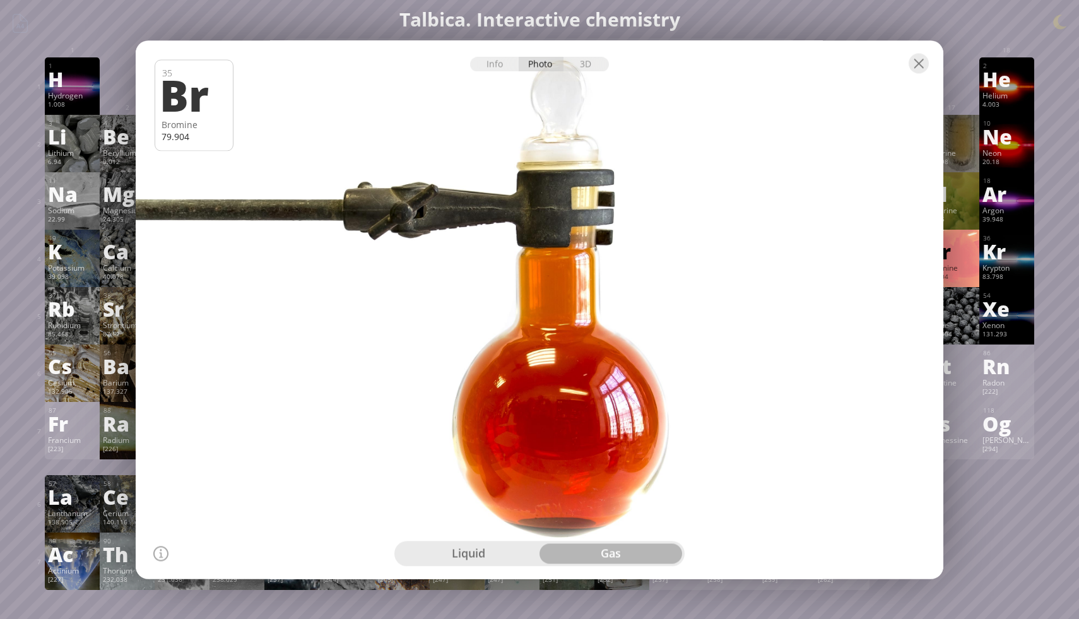
click at [479, 561] on div "liquid" at bounding box center [468, 553] width 143 height 20
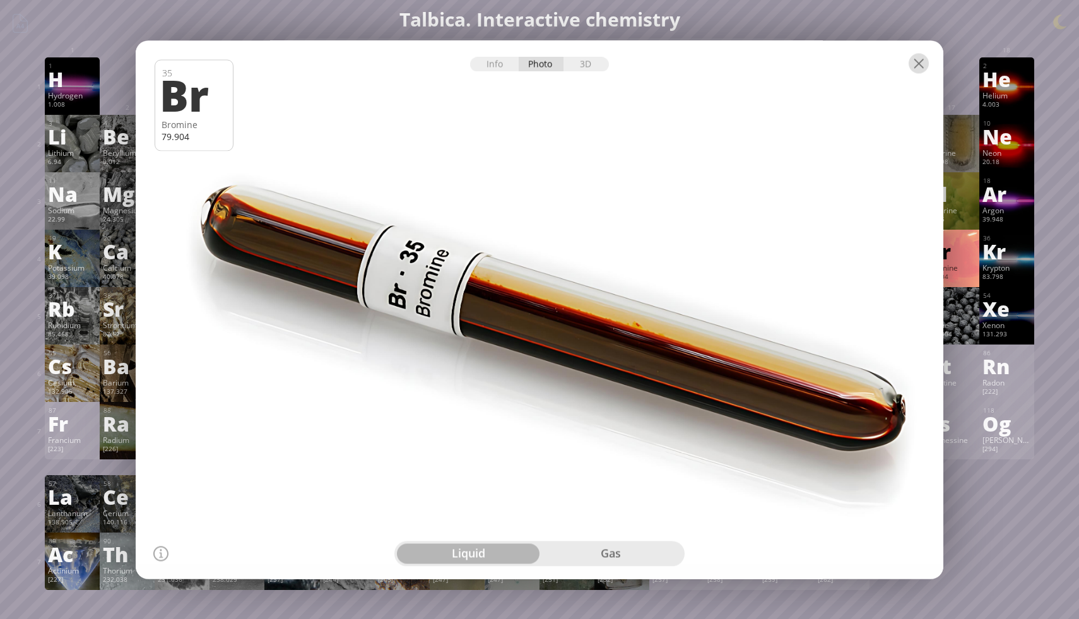
click at [919, 62] on div at bounding box center [919, 63] width 20 height 20
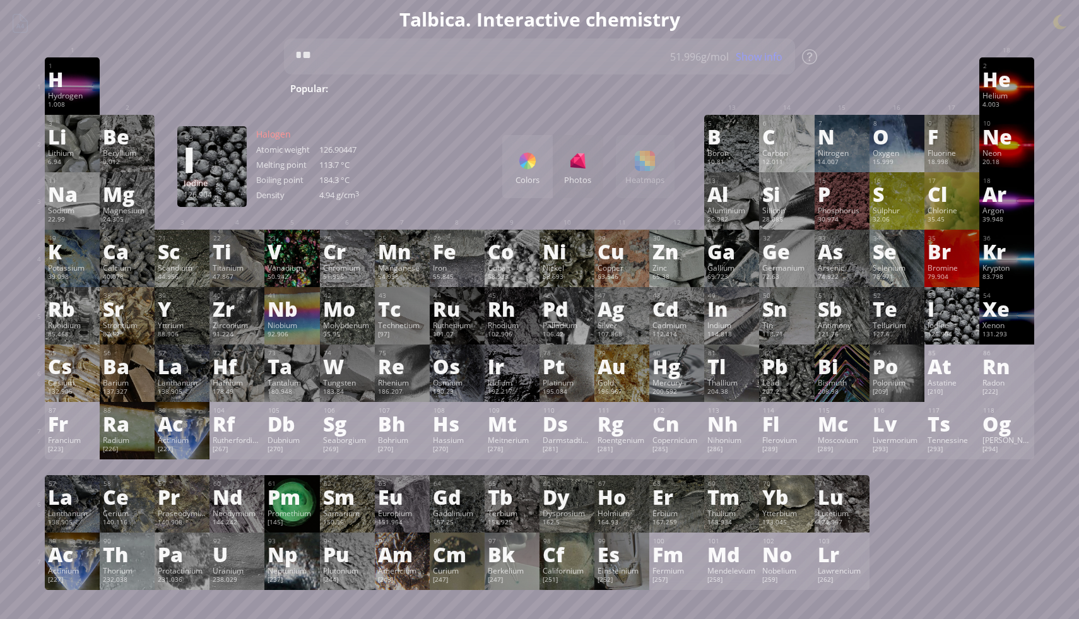
click at [949, 312] on div "I" at bounding box center [952, 309] width 49 height 20
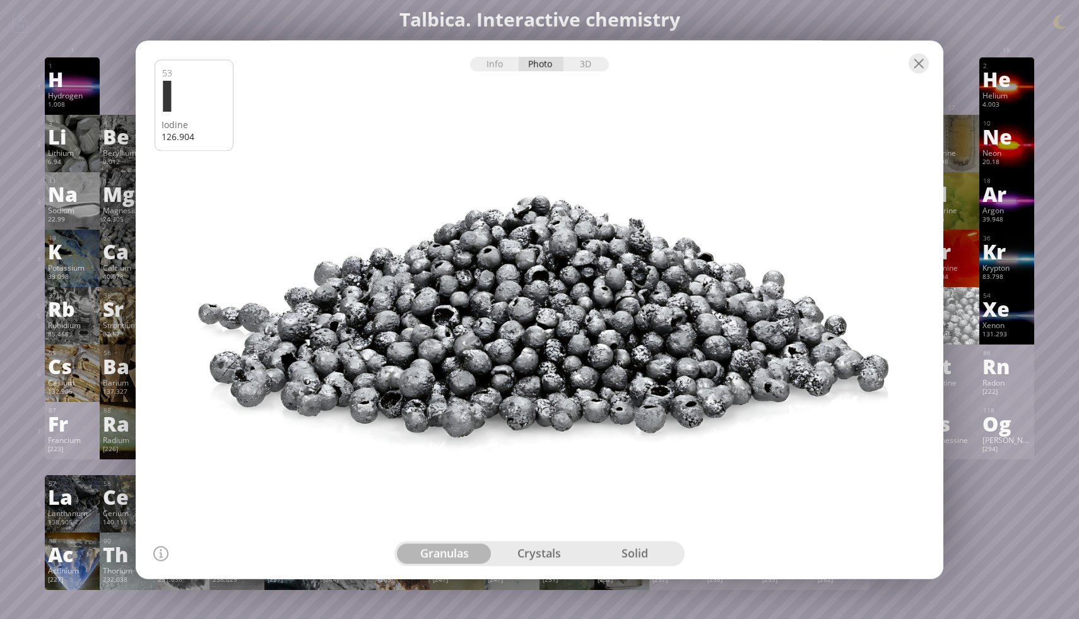
click at [561, 548] on div "crystals" at bounding box center [539, 553] width 95 height 20
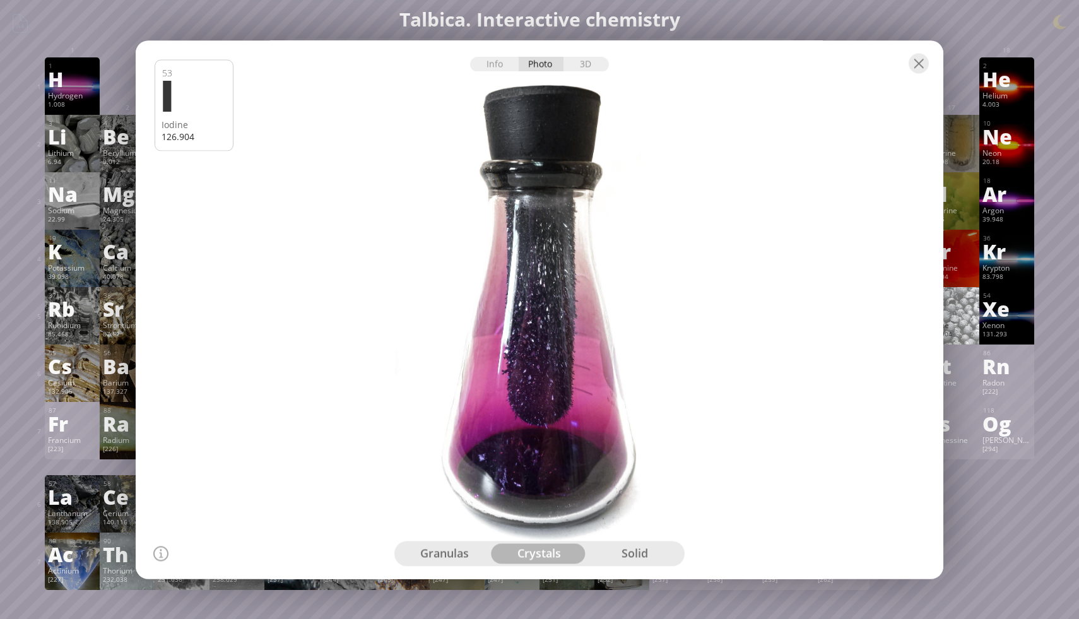
click at [617, 554] on div "solid" at bounding box center [634, 553] width 95 height 20
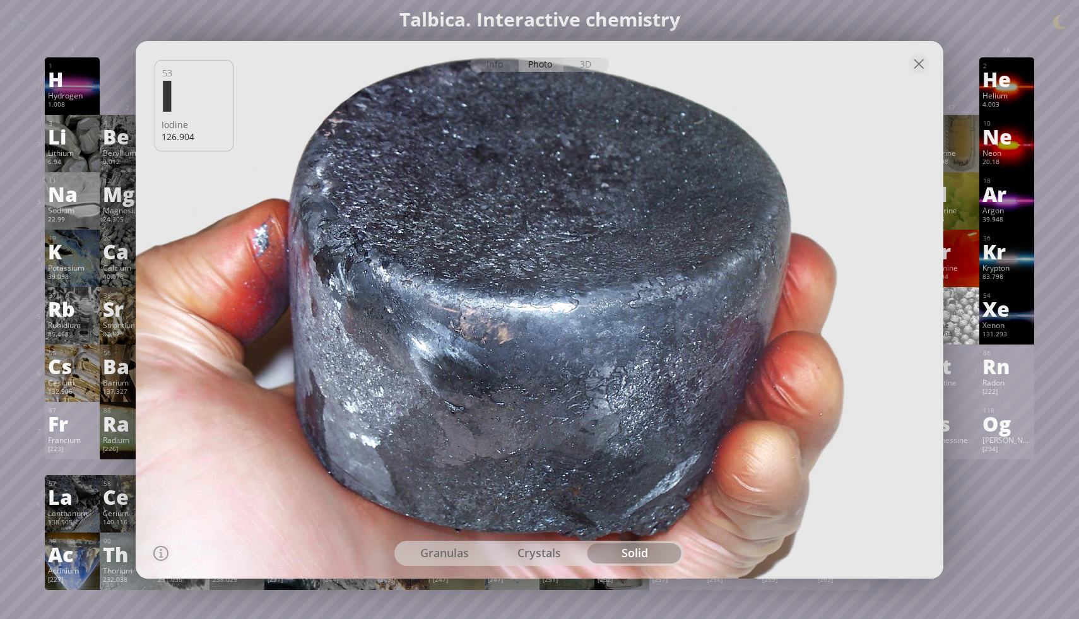
click at [538, 552] on div "crystals" at bounding box center [539, 553] width 95 height 20
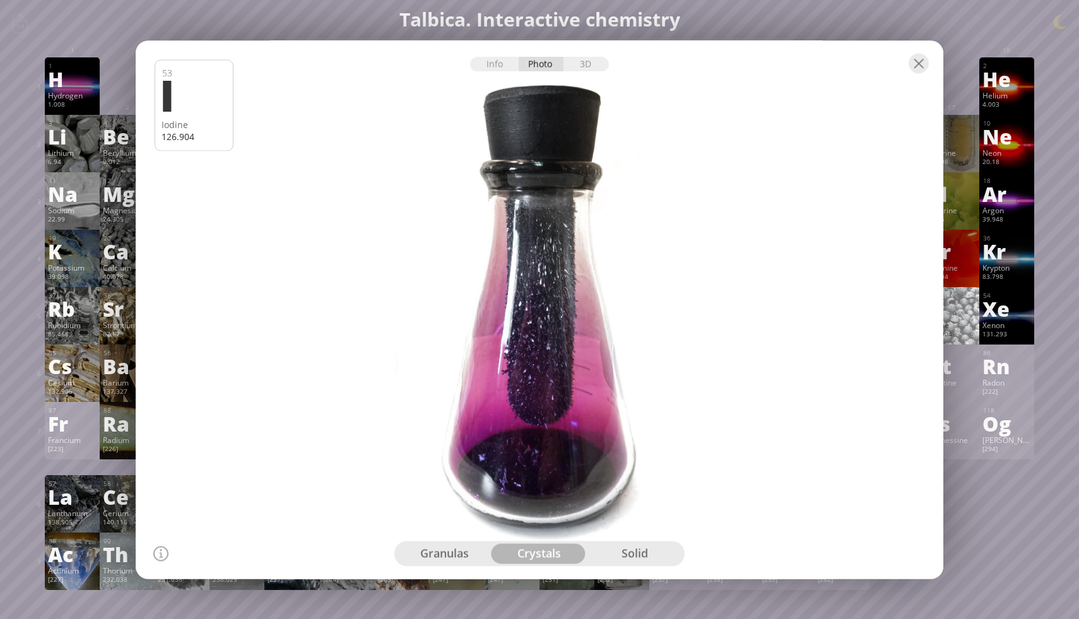
click at [465, 547] on div "granulas" at bounding box center [444, 553] width 95 height 20
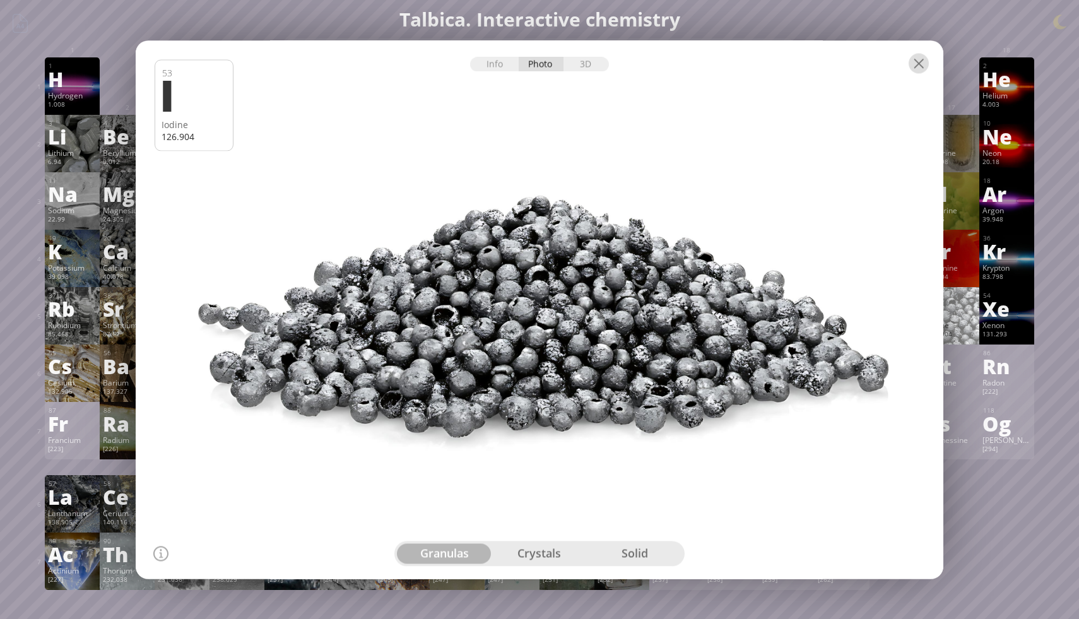
click at [914, 61] on div at bounding box center [919, 63] width 20 height 20
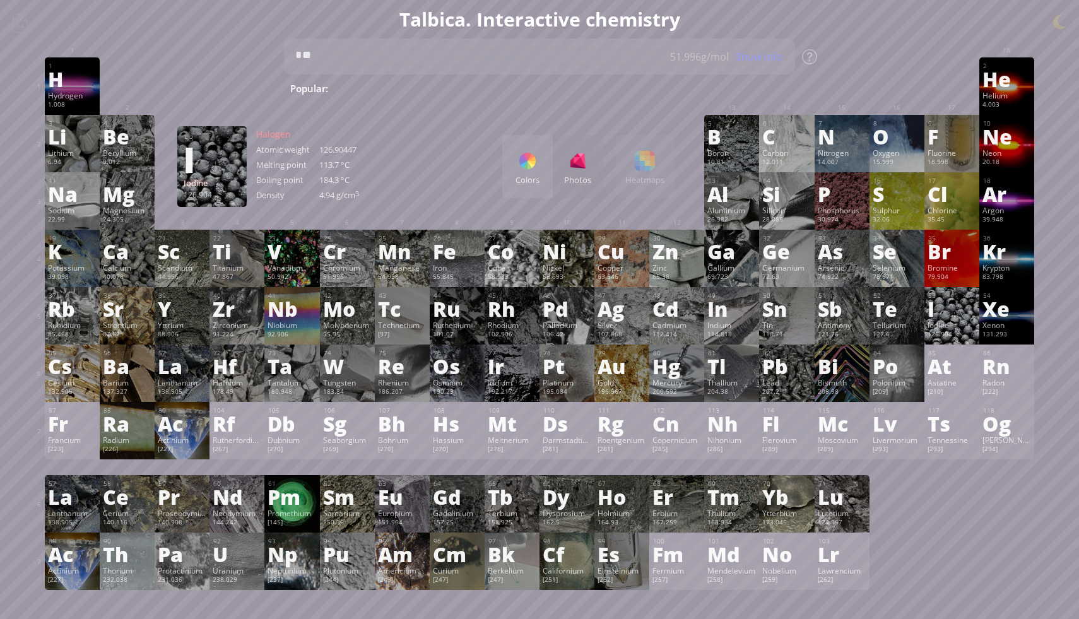
click at [930, 307] on div "I" at bounding box center [952, 309] width 49 height 20
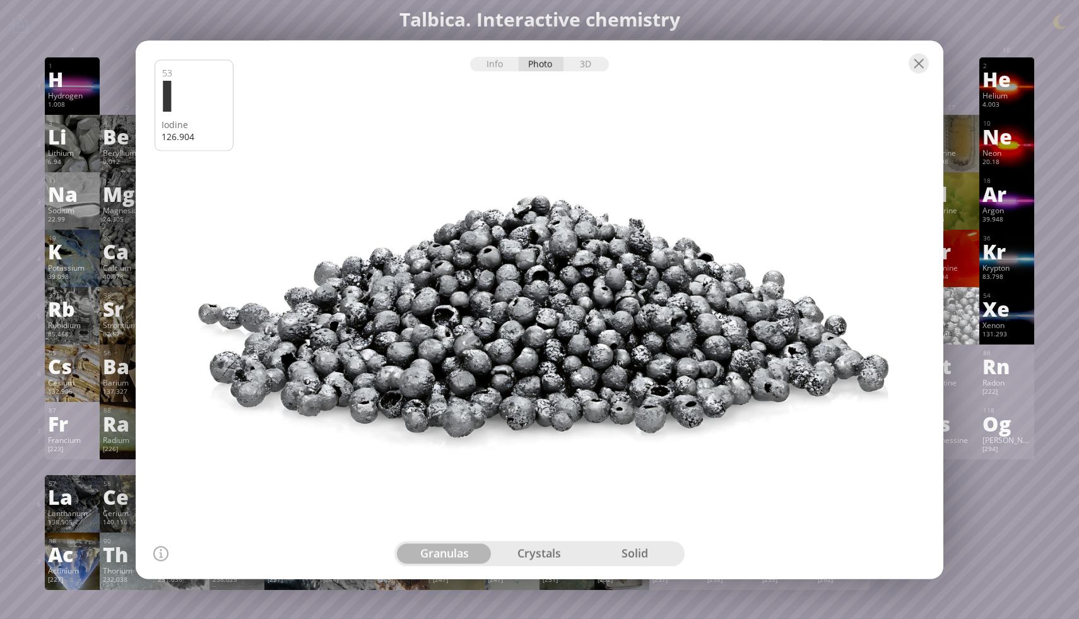
click at [527, 553] on div "crystals" at bounding box center [539, 553] width 95 height 20
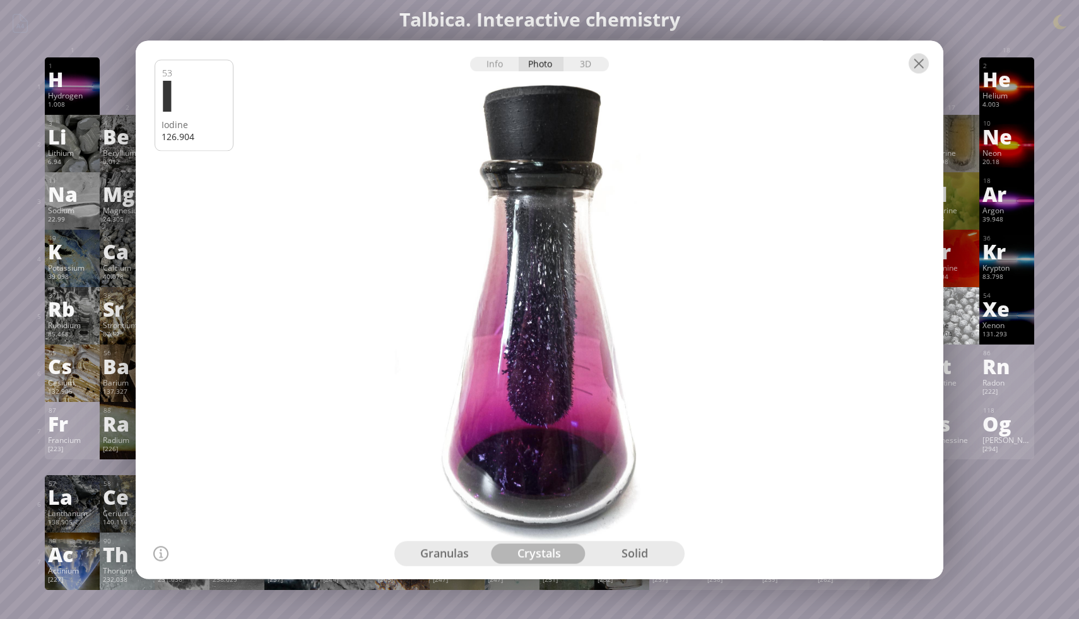
click at [921, 65] on div at bounding box center [919, 63] width 20 height 20
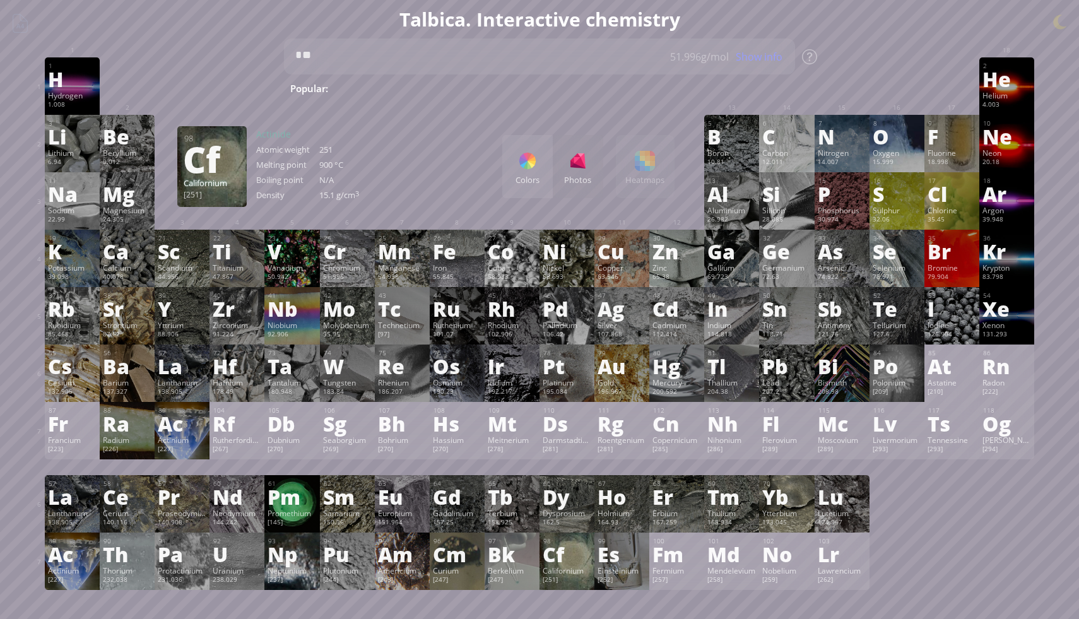
click at [581, 578] on div "98 Cf Californium [251] +2, +3, +4, +5 +2, +3, +4, +5 900 °C N/A 15.1 g/cm 3 [R…" at bounding box center [567, 561] width 55 height 57
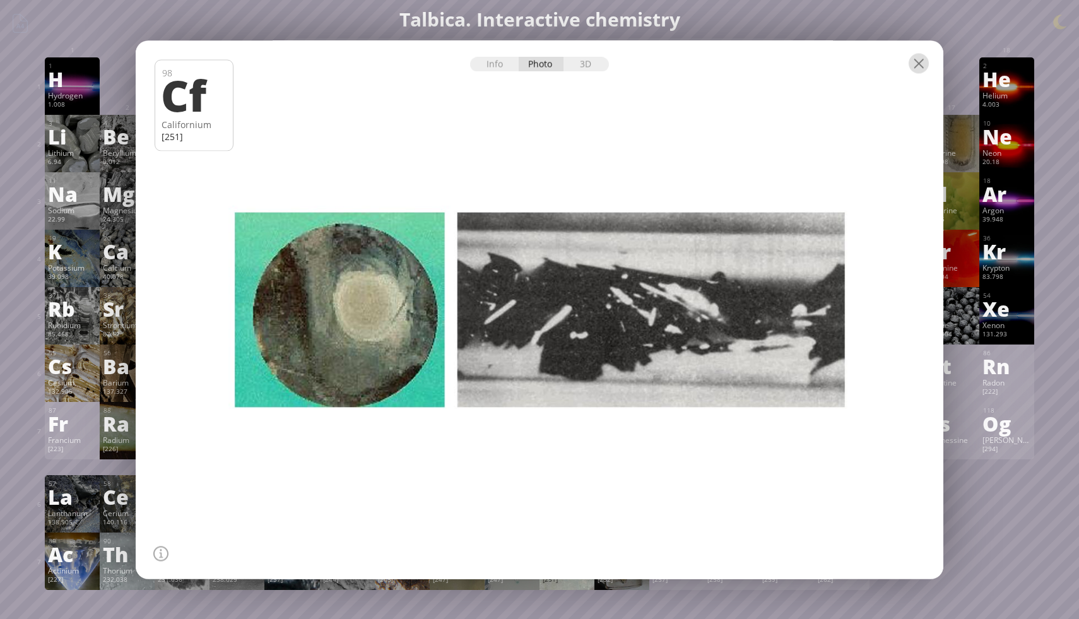
click at [921, 56] on div at bounding box center [919, 63] width 20 height 20
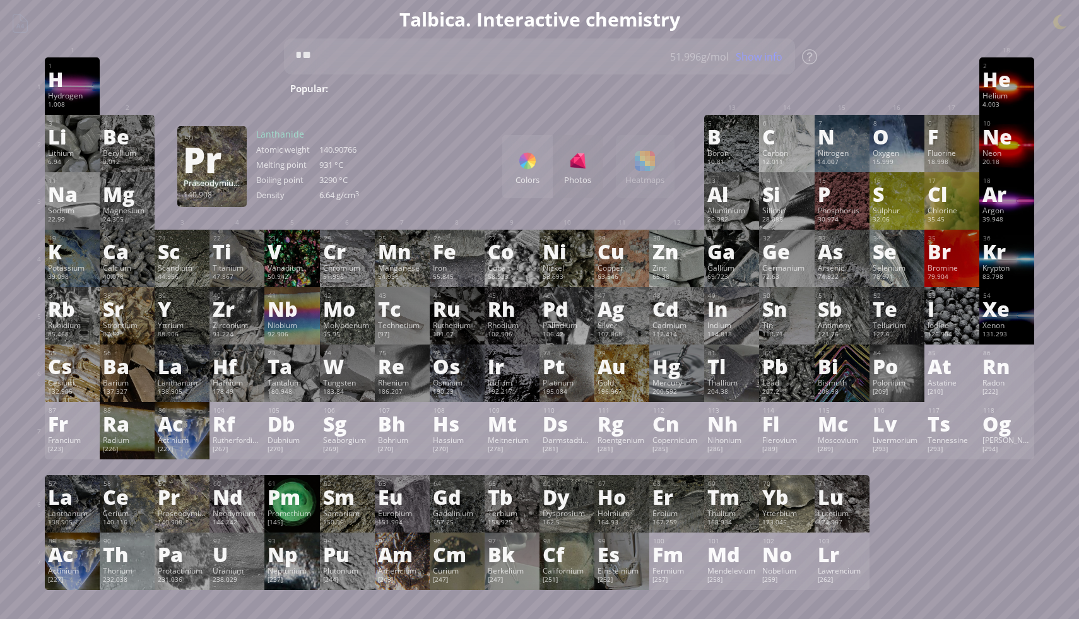
click at [177, 514] on div "Praseodymium" at bounding box center [182, 513] width 49 height 10
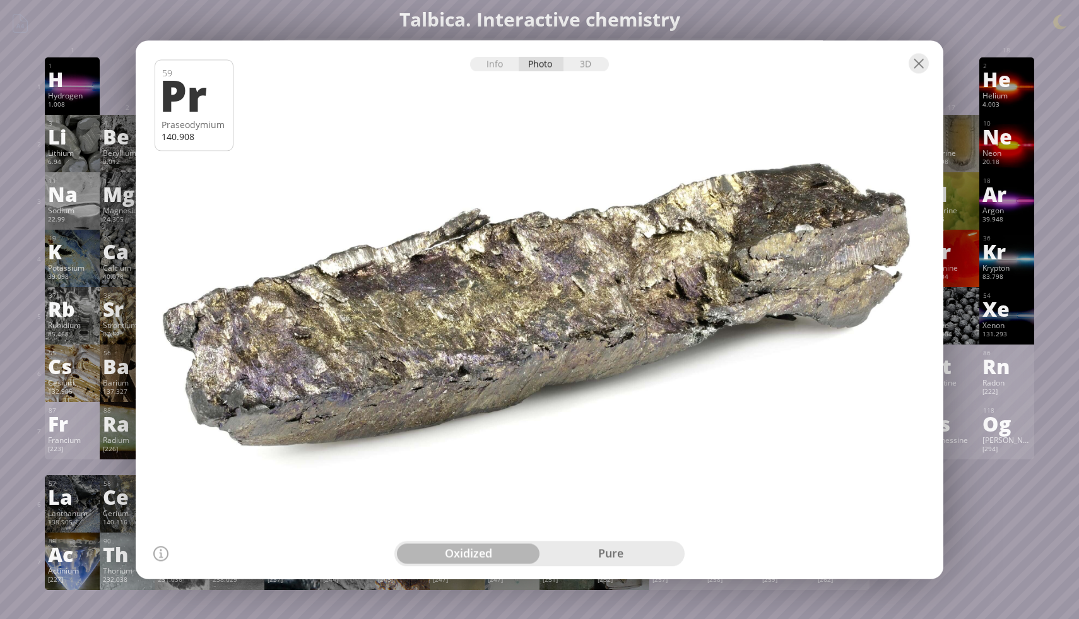
click at [593, 545] on div "pure" at bounding box center [611, 553] width 143 height 20
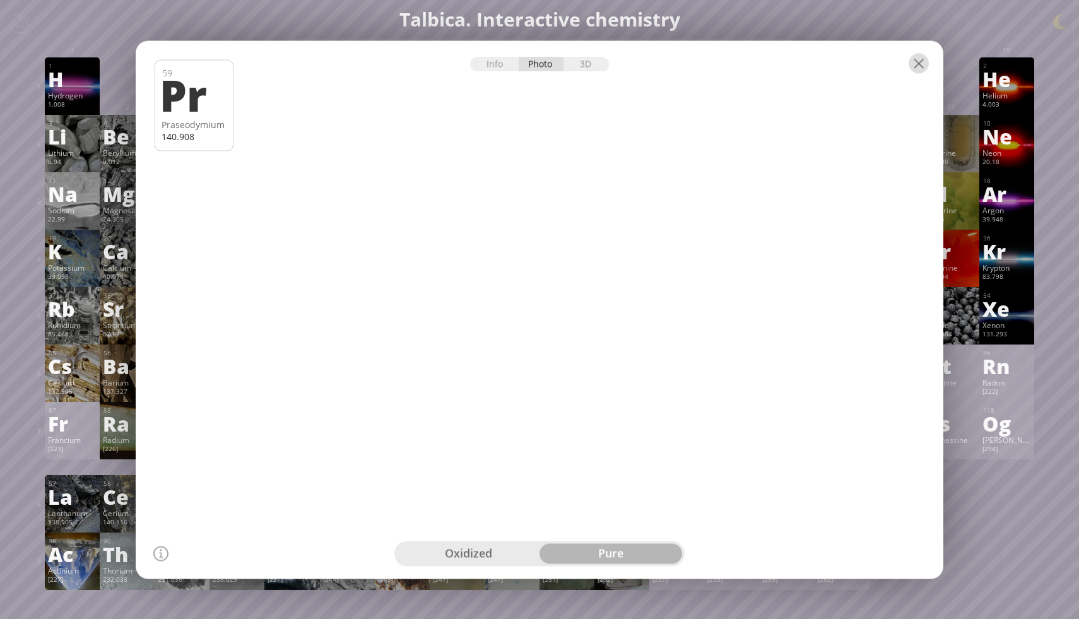
click at [923, 60] on div at bounding box center [919, 63] width 20 height 20
